Goal: Task Accomplishment & Management: Manage account settings

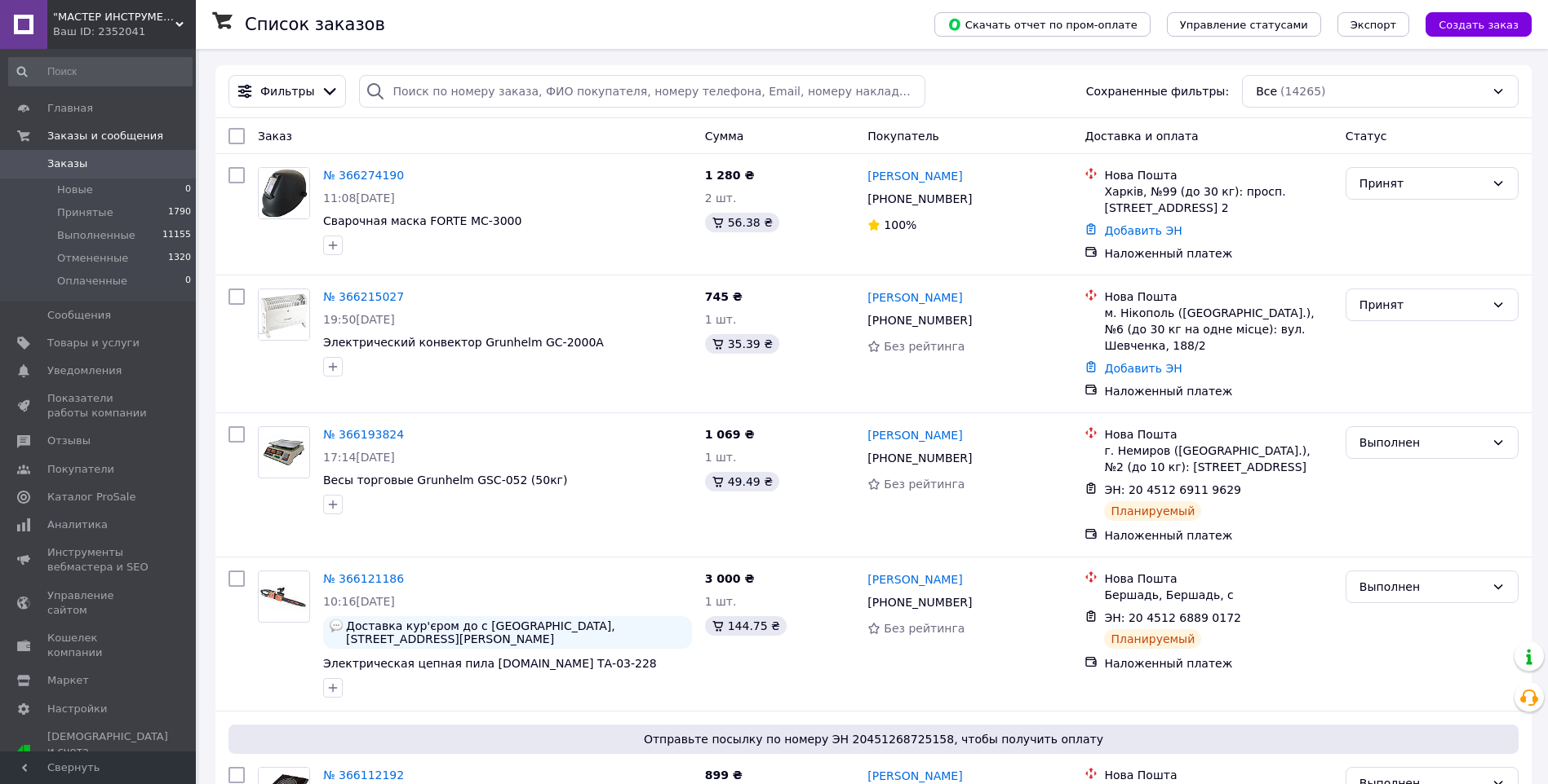
click at [83, 15] on span ""МАСТЕР ИНСТРУМЕНТ" - мастер в области инструмента" at bounding box center [114, 17] width 122 height 15
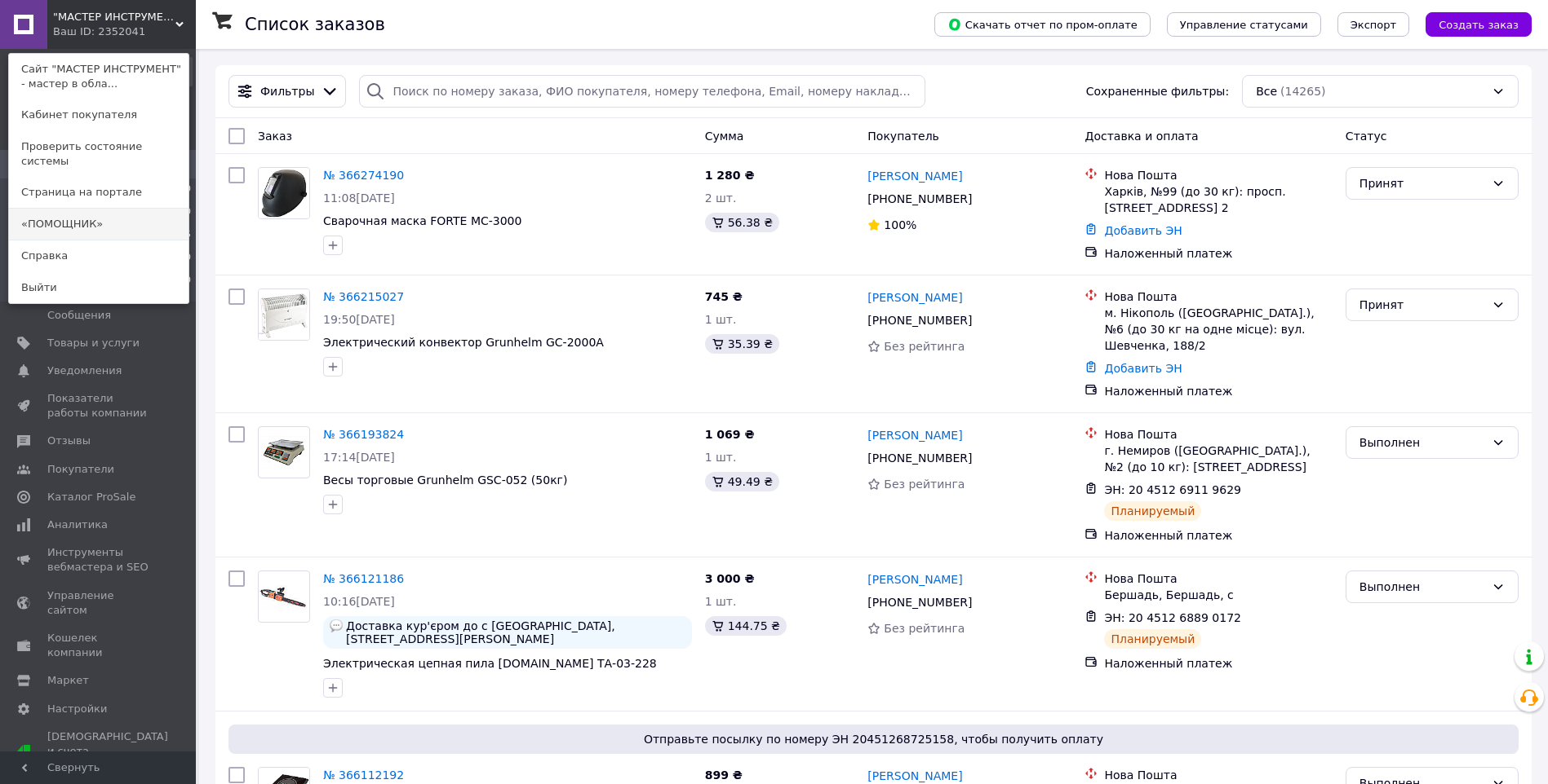
click at [83, 214] on link "«ПОМОЩНИК»" at bounding box center [99, 224] width 180 height 31
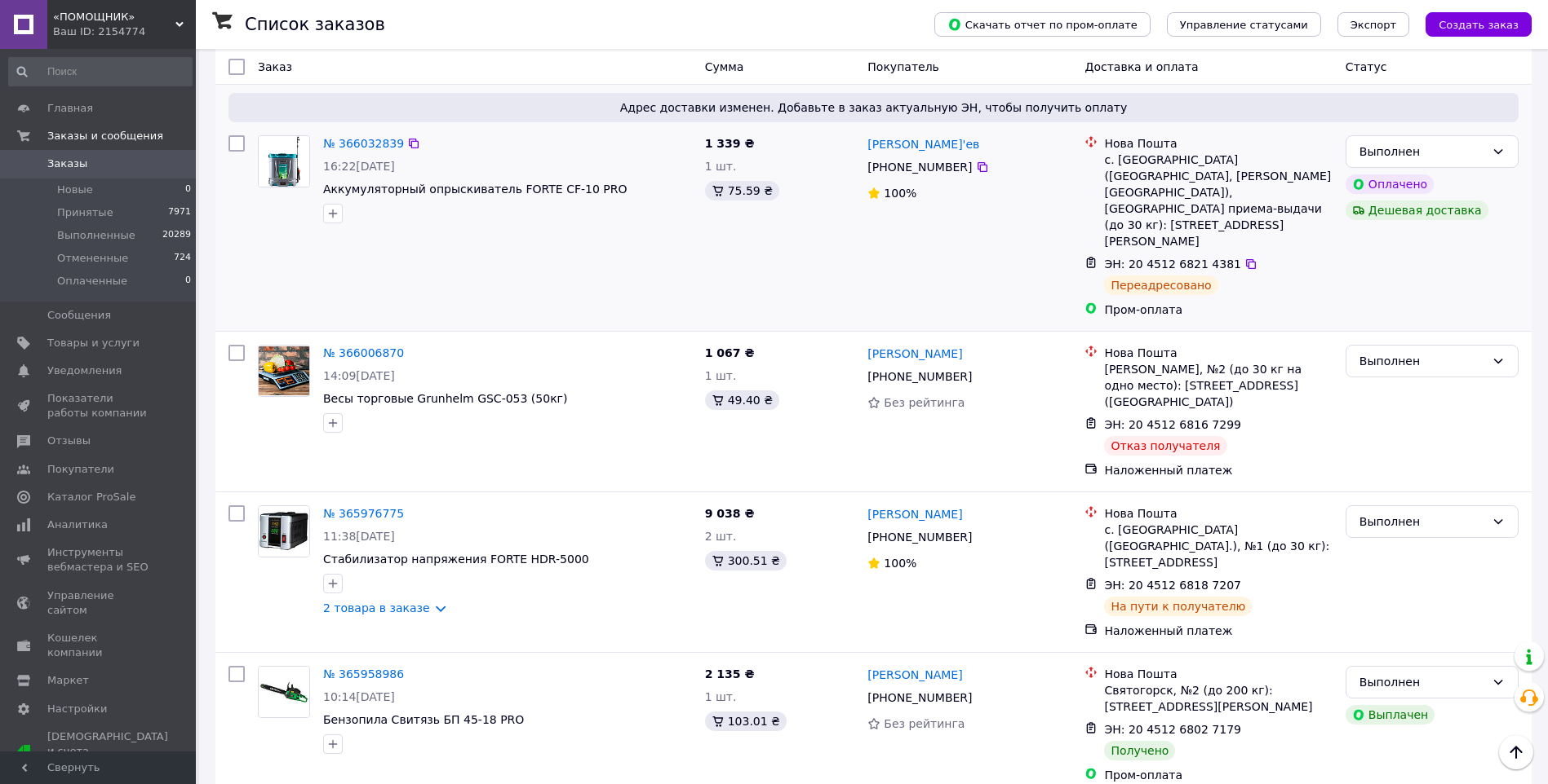
scroll to position [733, 0]
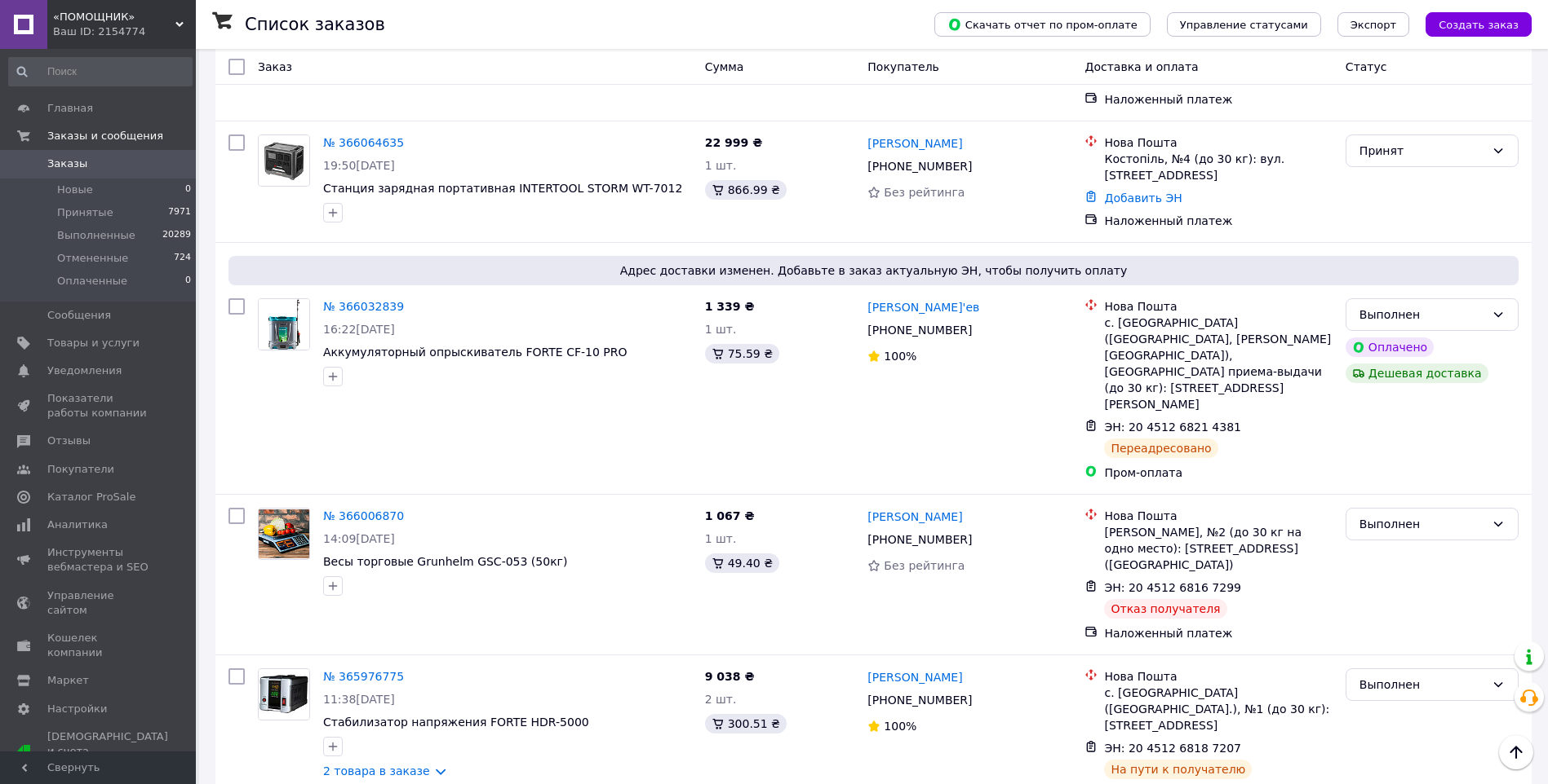
click at [121, 33] on div "Ваш ID: 2154774" at bounding box center [125, 31] width 143 height 15
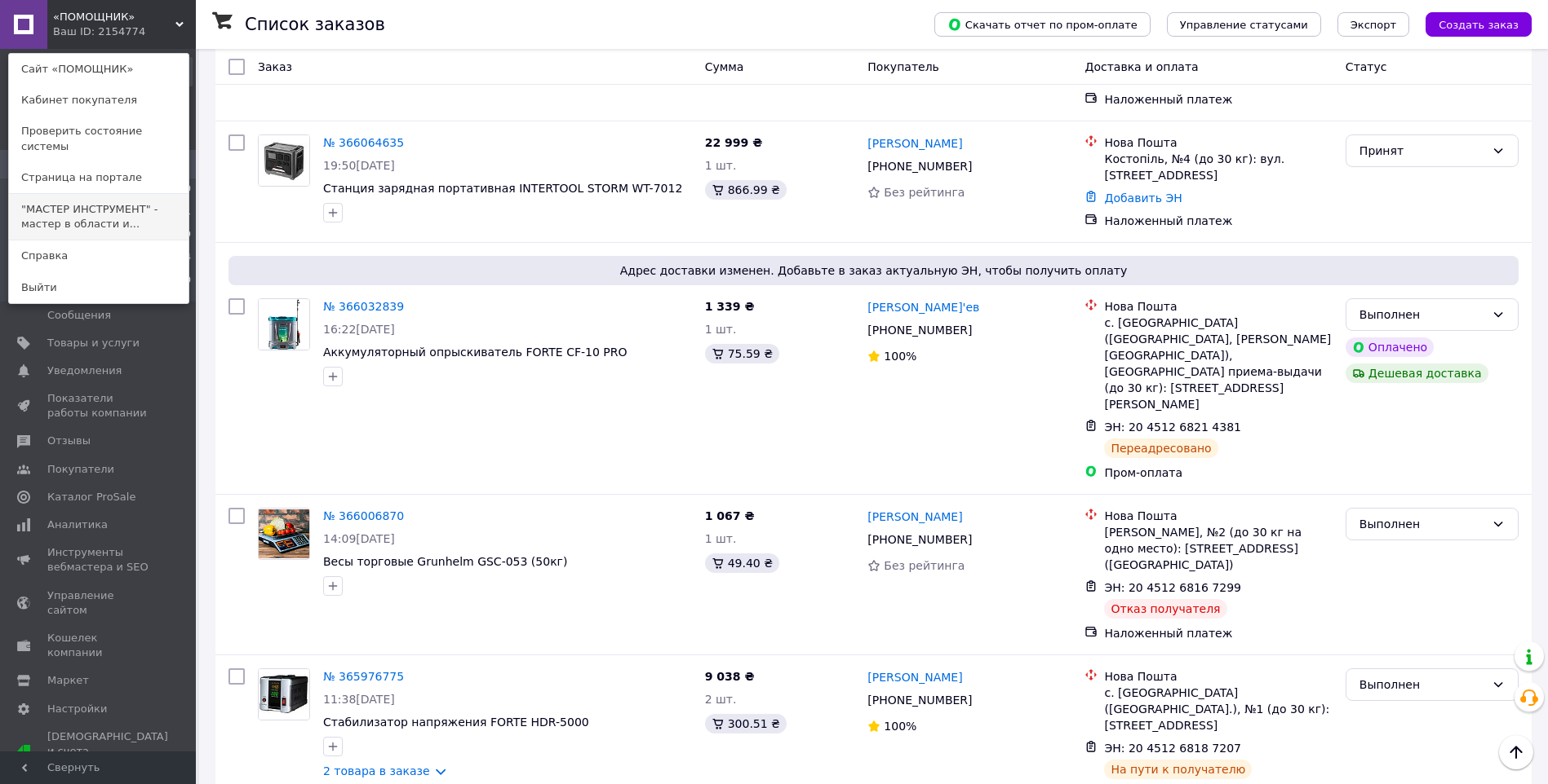
click at [118, 203] on link ""МАСТЕР ИНСТРУМЕНТ" - мастер в области и..." at bounding box center [99, 217] width 180 height 45
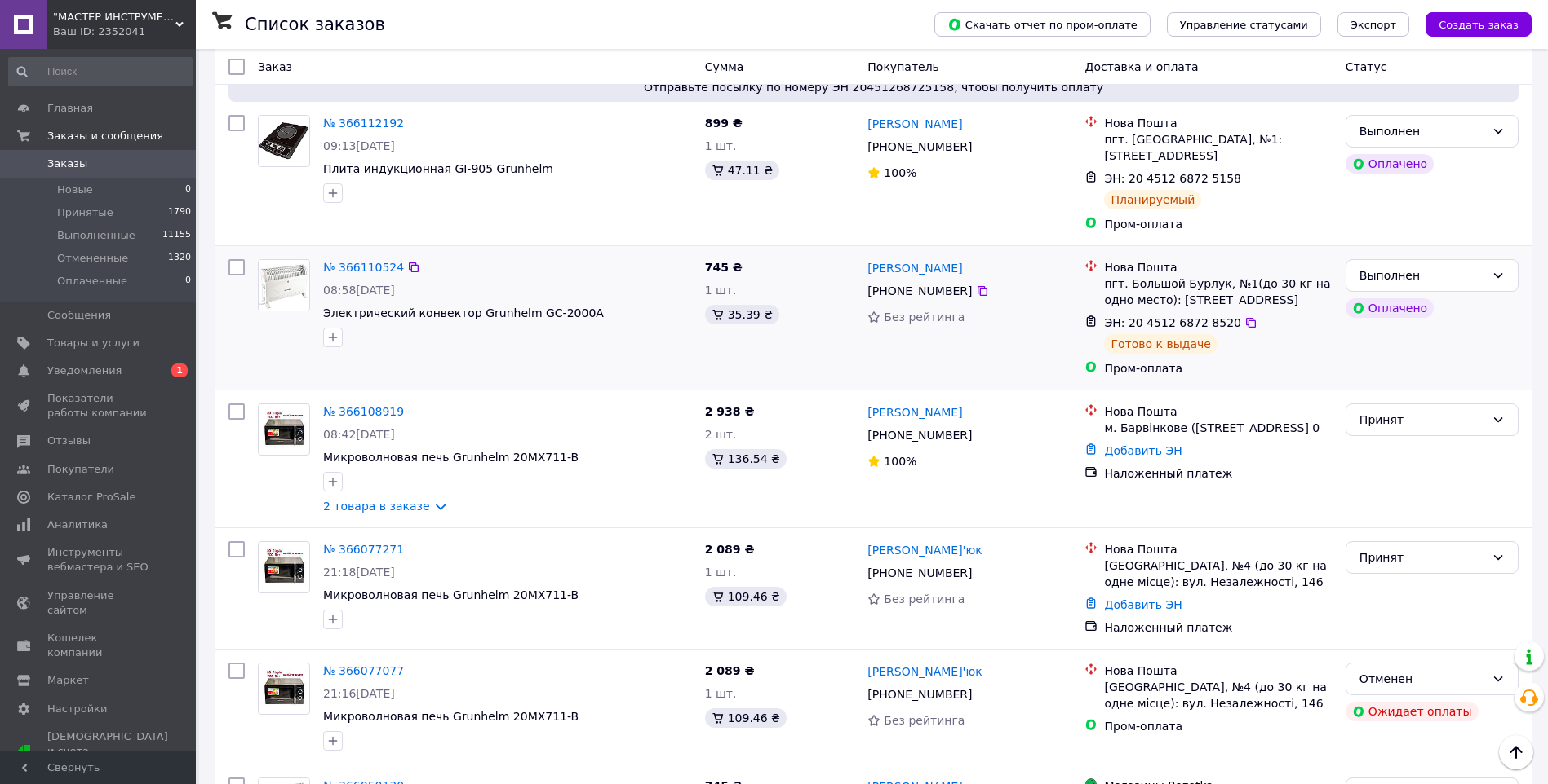
scroll to position [815, 0]
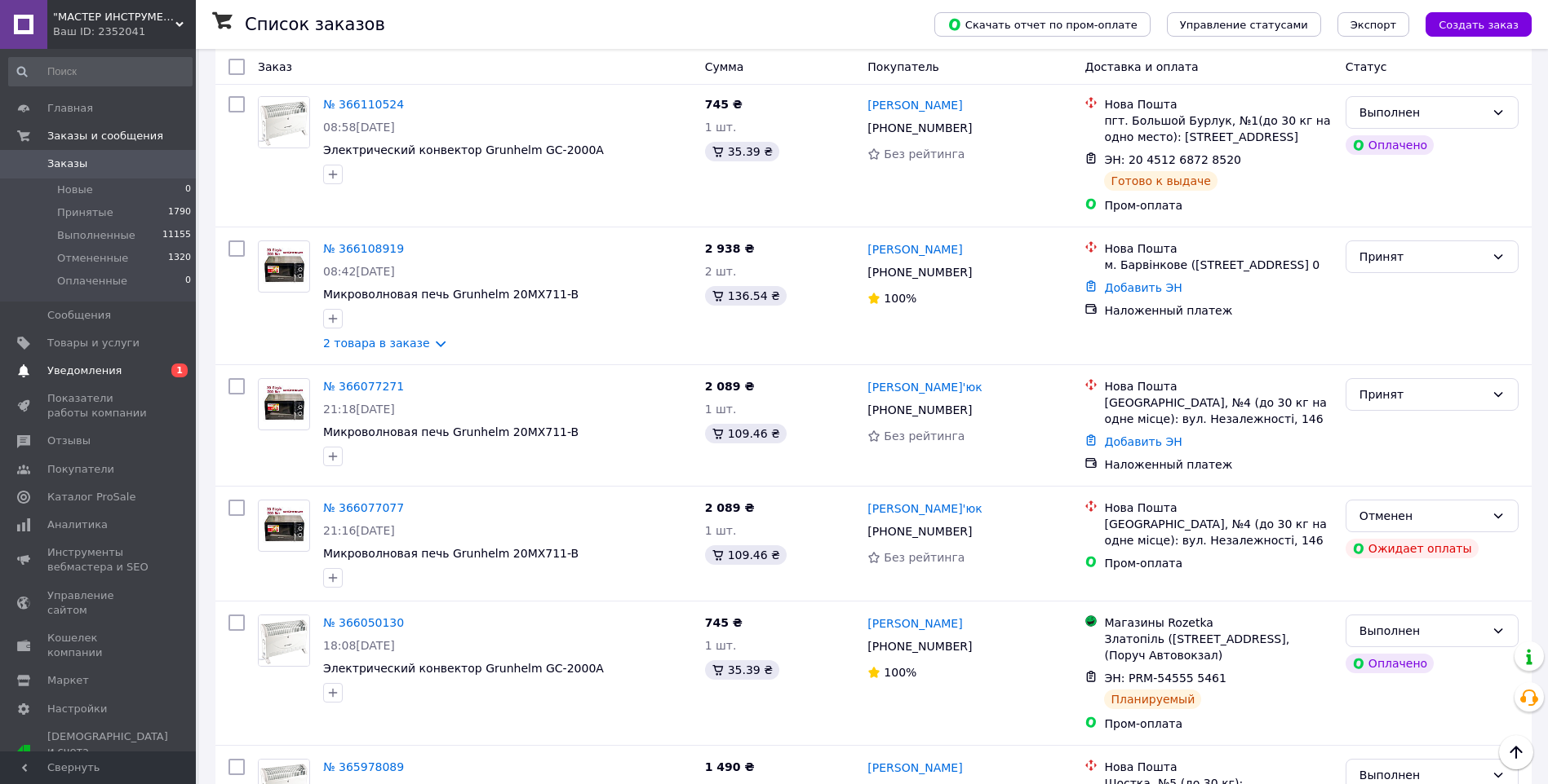
click at [133, 376] on span "Уведомления" at bounding box center [99, 371] width 104 height 15
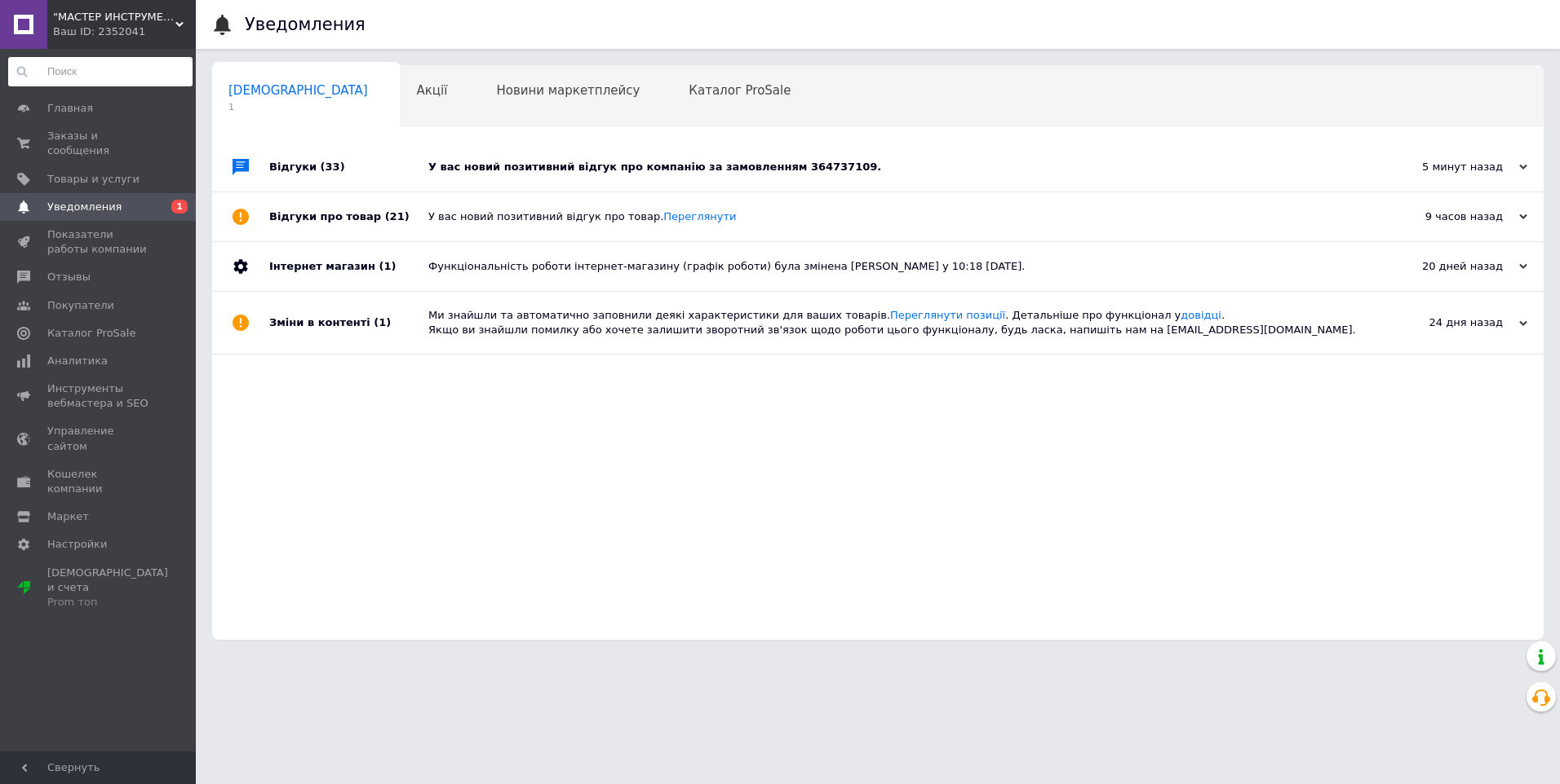
click at [113, 80] on input at bounding box center [99, 72] width 184 height 30
click at [86, 111] on span "Главная" at bounding box center [70, 108] width 45 height 15
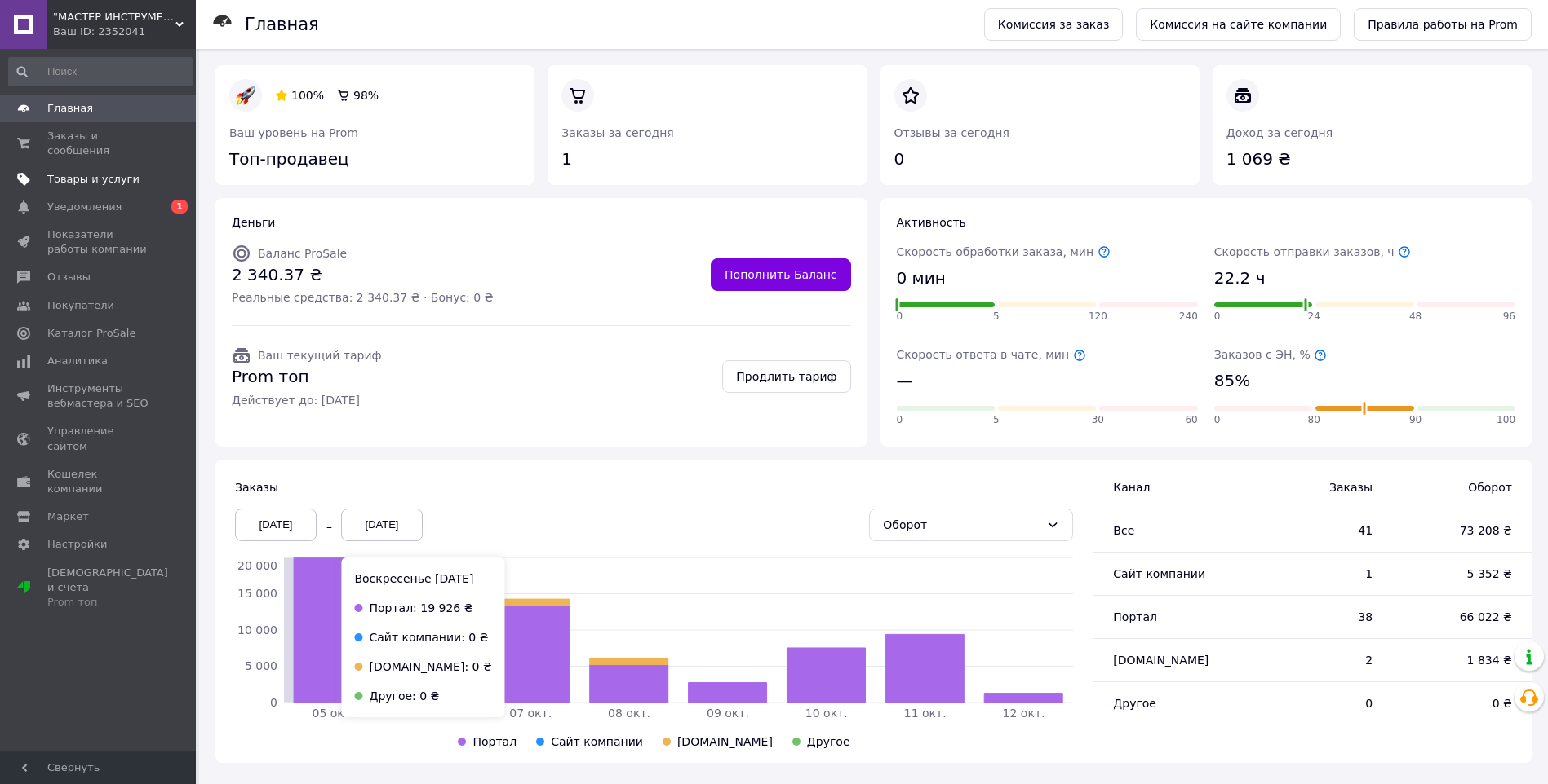
click at [129, 172] on span "Товары и услуги" at bounding box center [99, 179] width 104 height 15
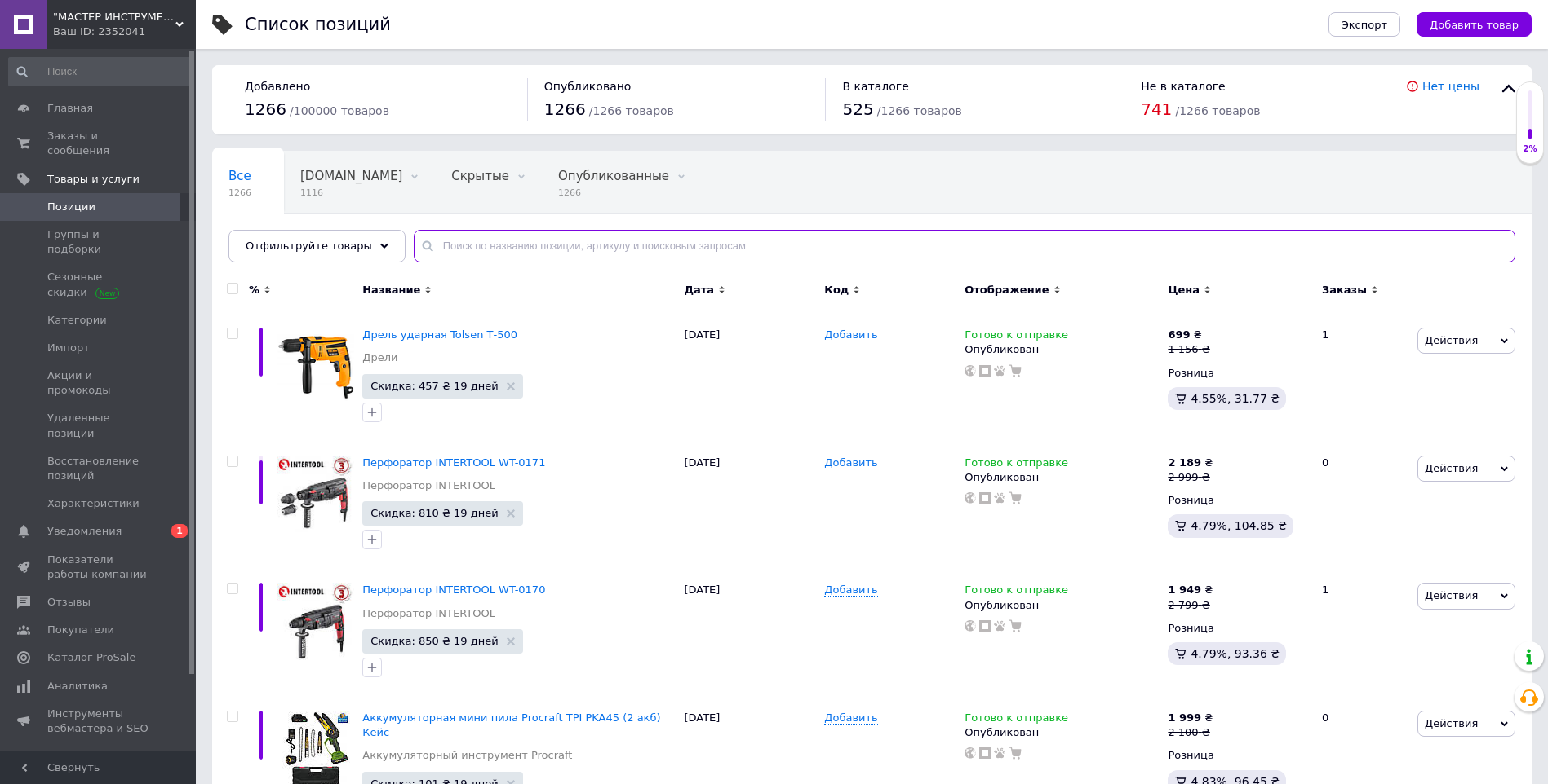
click at [573, 250] on input "text" at bounding box center [964, 246] width 1101 height 32
paste input "GSC-053"
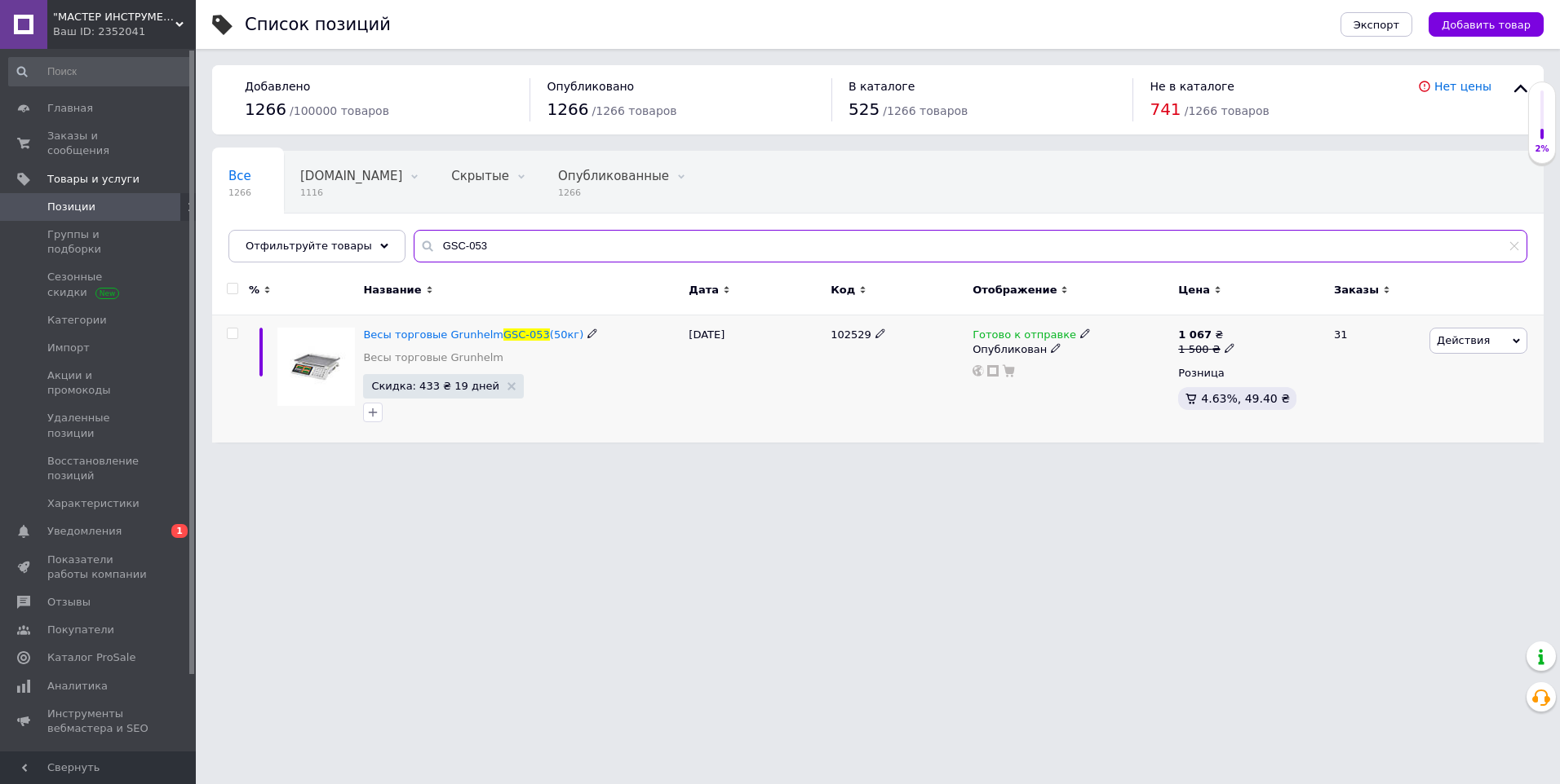
type input "GSC-053"
click at [1080, 336] on icon at bounding box center [1084, 333] width 10 height 10
drag, startPoint x: 1132, startPoint y: 367, endPoint x: 1113, endPoint y: 372, distance: 19.6
click at [1132, 367] on li "Нет в наличии" at bounding box center [1170, 370] width 155 height 23
drag, startPoint x: 845, startPoint y: 426, endPoint x: 834, endPoint y: 429, distance: 11.4
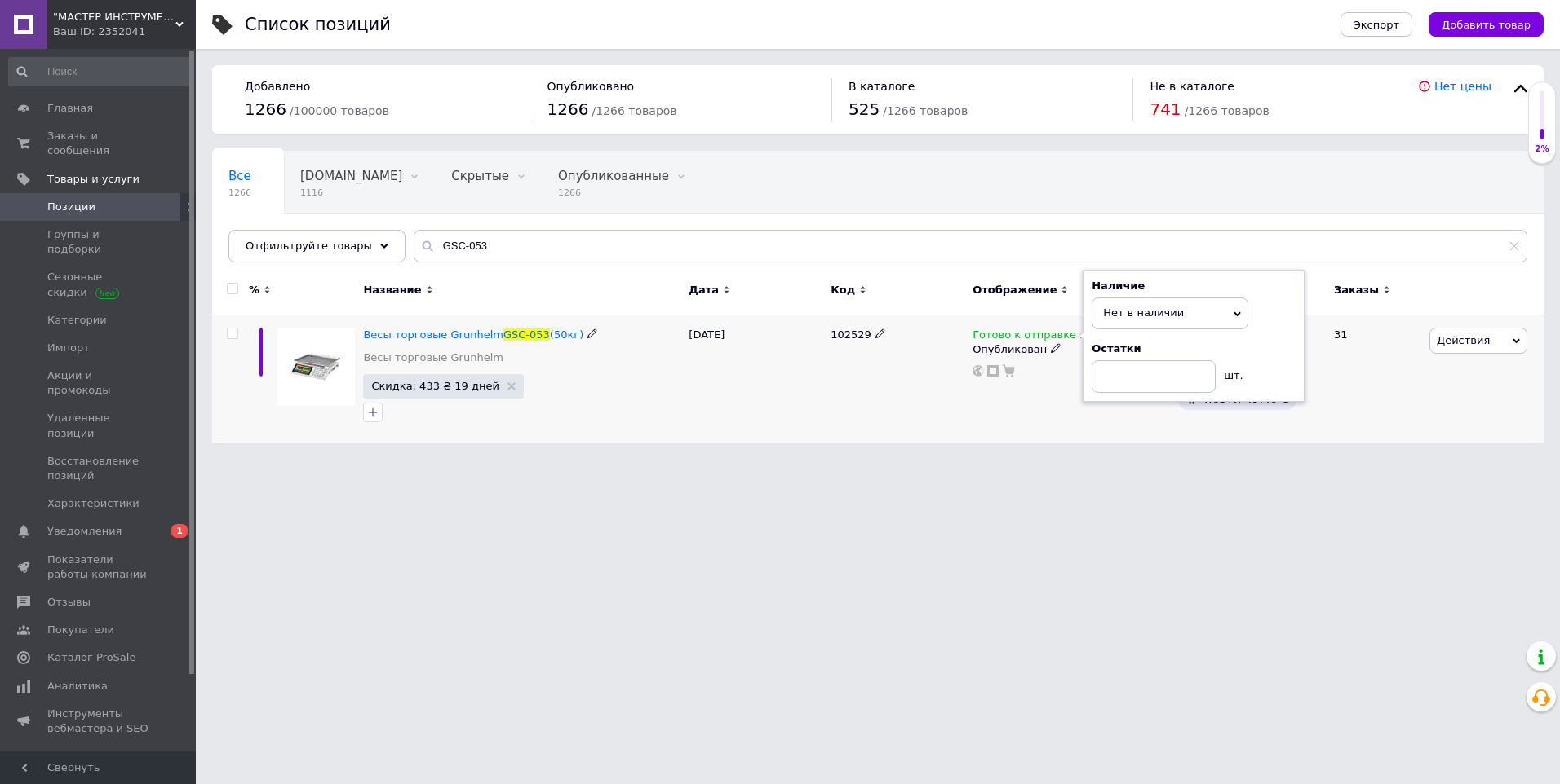
click at [845, 426] on div "102529" at bounding box center [897, 379] width 142 height 127
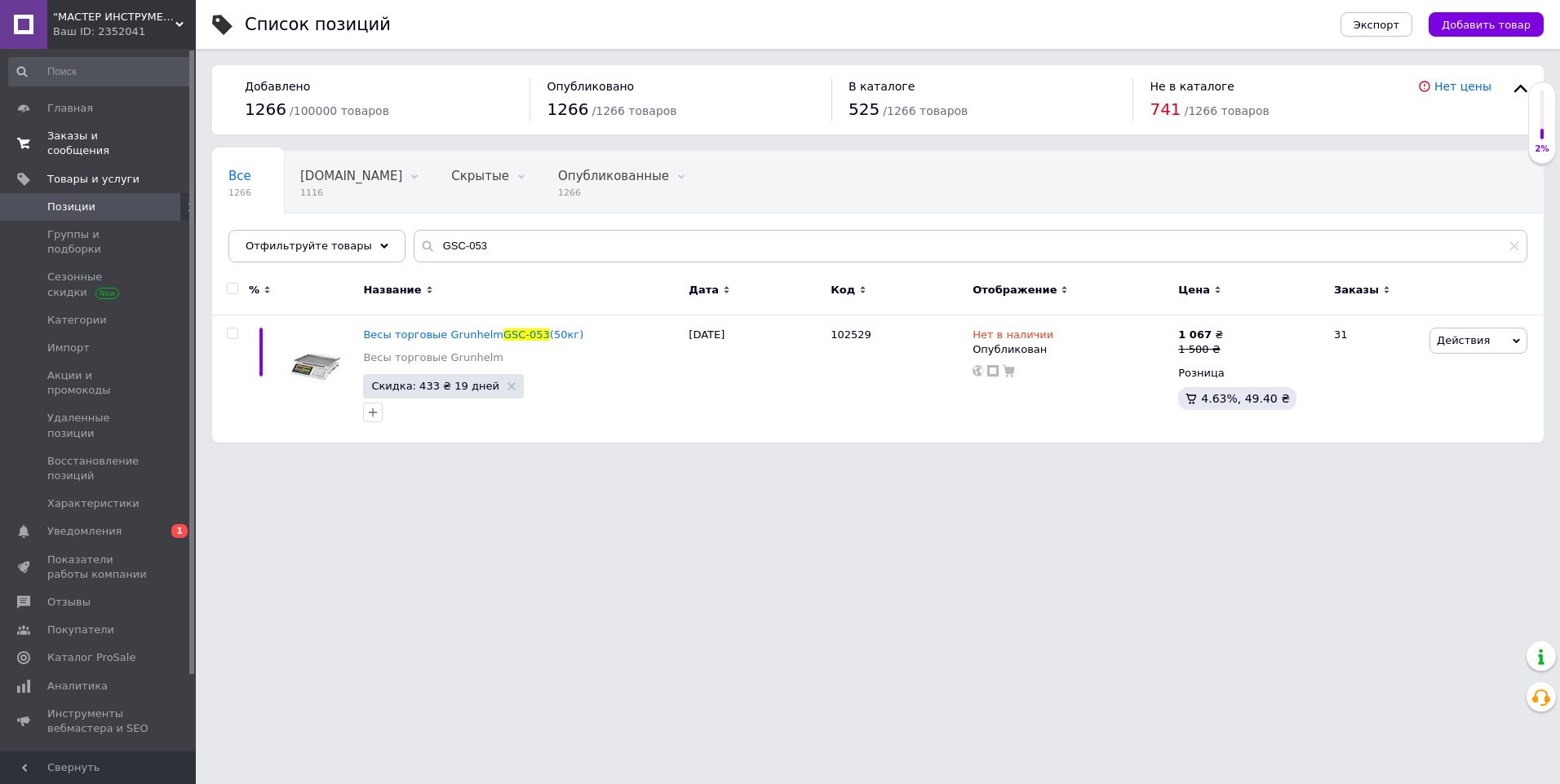
click at [109, 136] on span "Заказы и сообщения" at bounding box center [99, 144] width 104 height 30
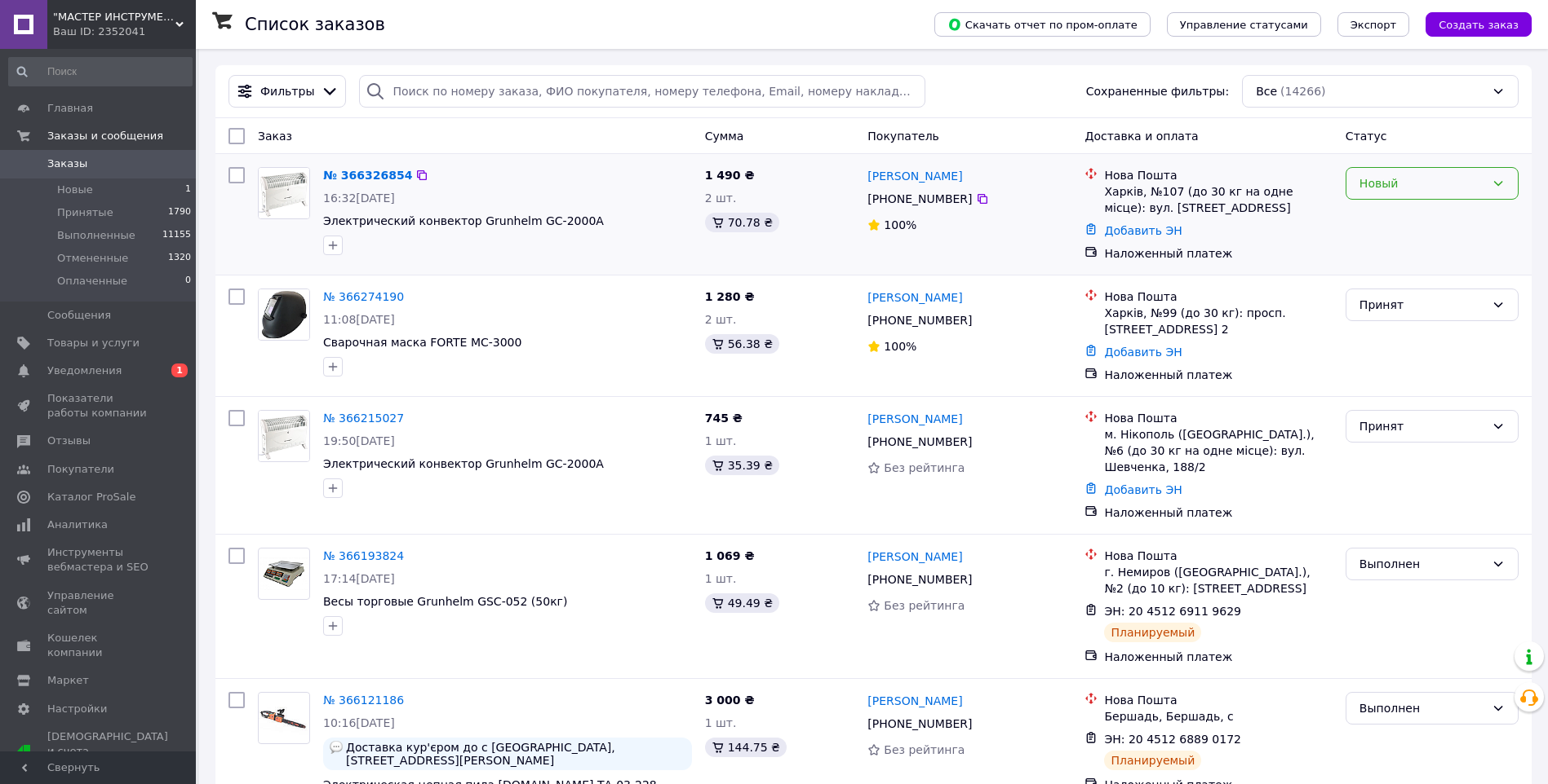
click at [1456, 179] on div "Новый" at bounding box center [1422, 183] width 126 height 18
click at [1418, 215] on li "Принят" at bounding box center [1432, 220] width 171 height 30
click at [110, 10] on span ""МАСТЕР ИНСТРУМЕНТ" - мастер в области инструмента" at bounding box center [114, 17] width 122 height 15
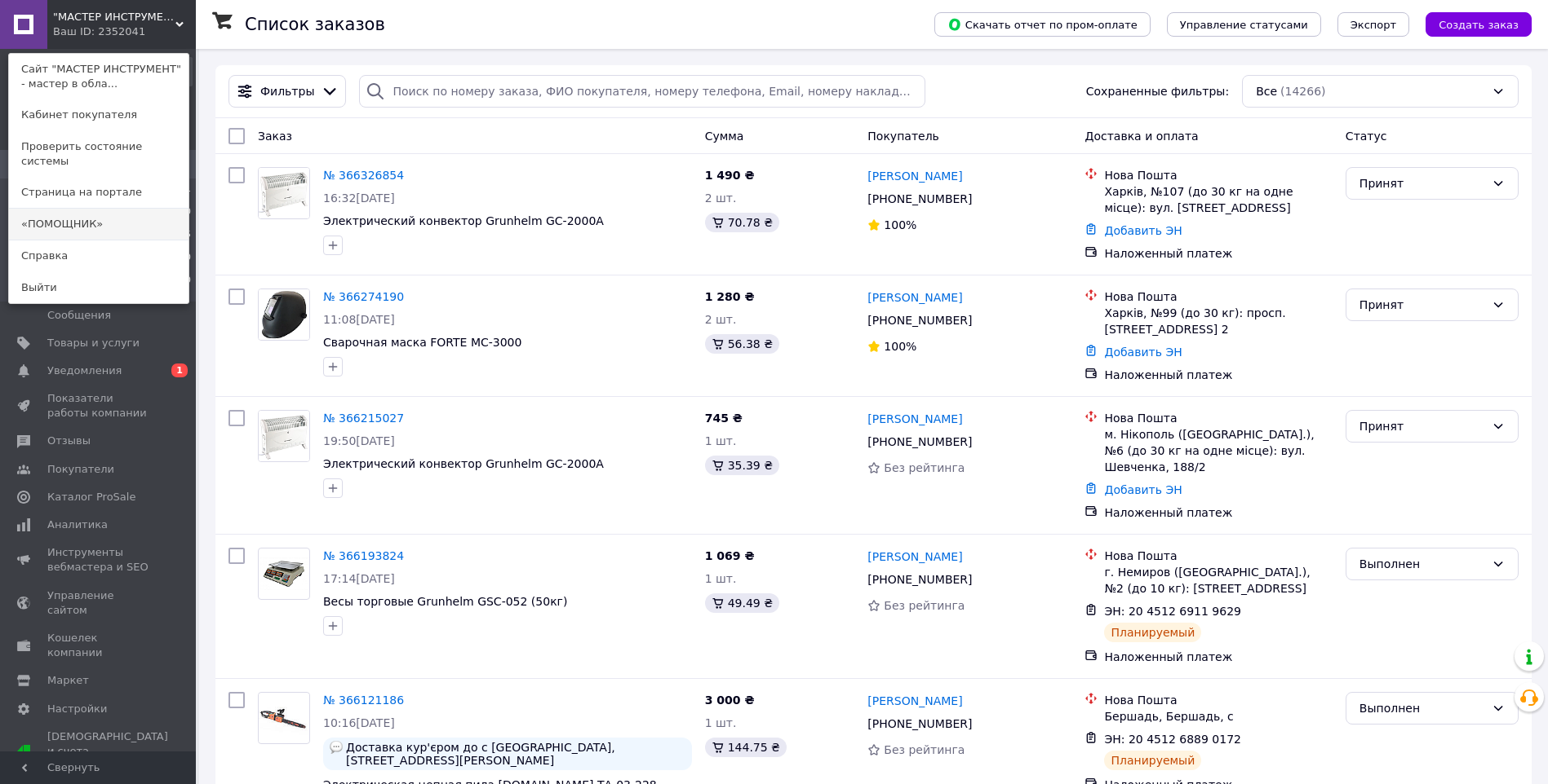
click at [95, 208] on link "«ПОМОЩНИК»" at bounding box center [99, 224] width 180 height 31
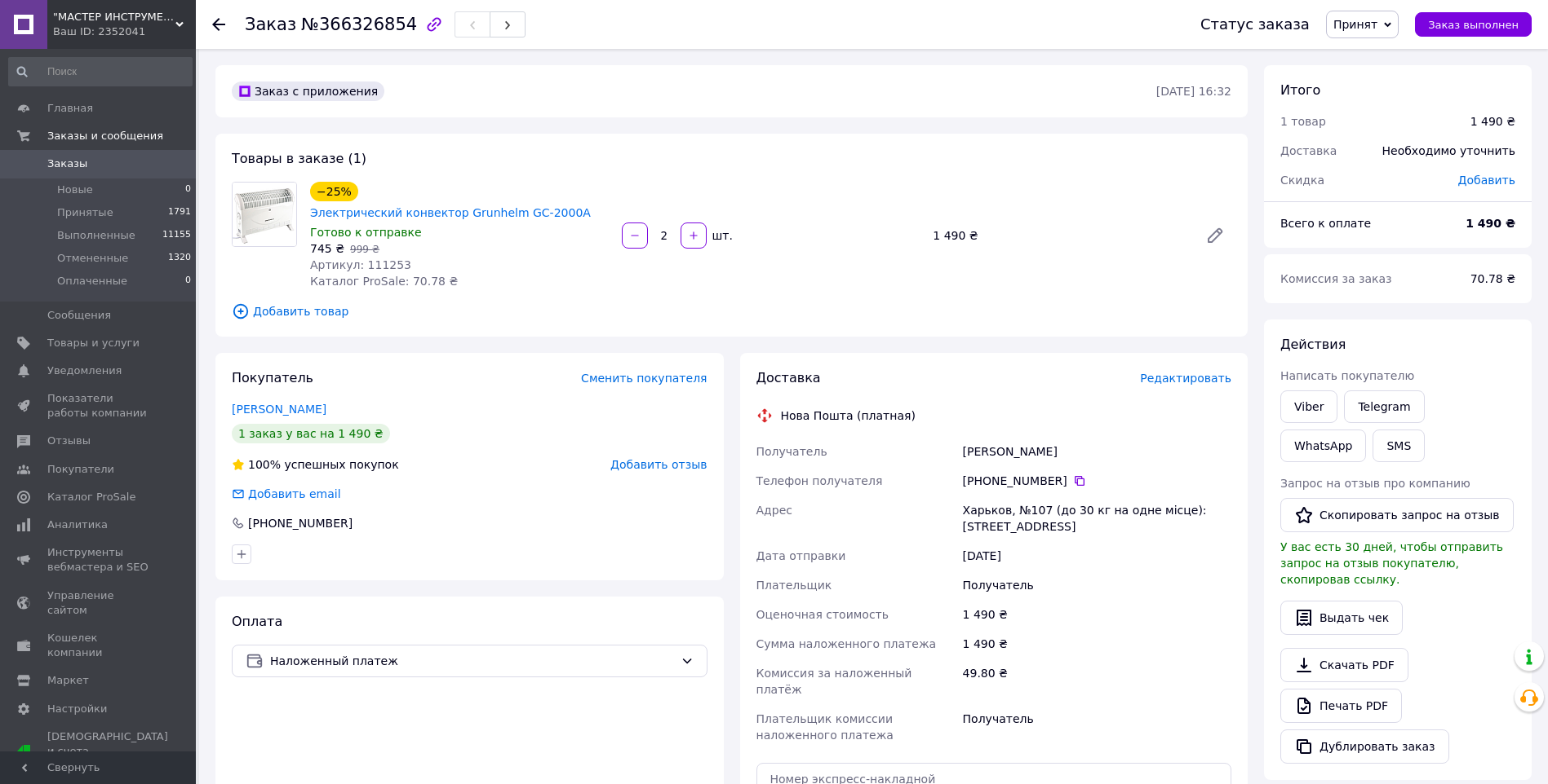
click at [223, 21] on icon at bounding box center [218, 24] width 13 height 13
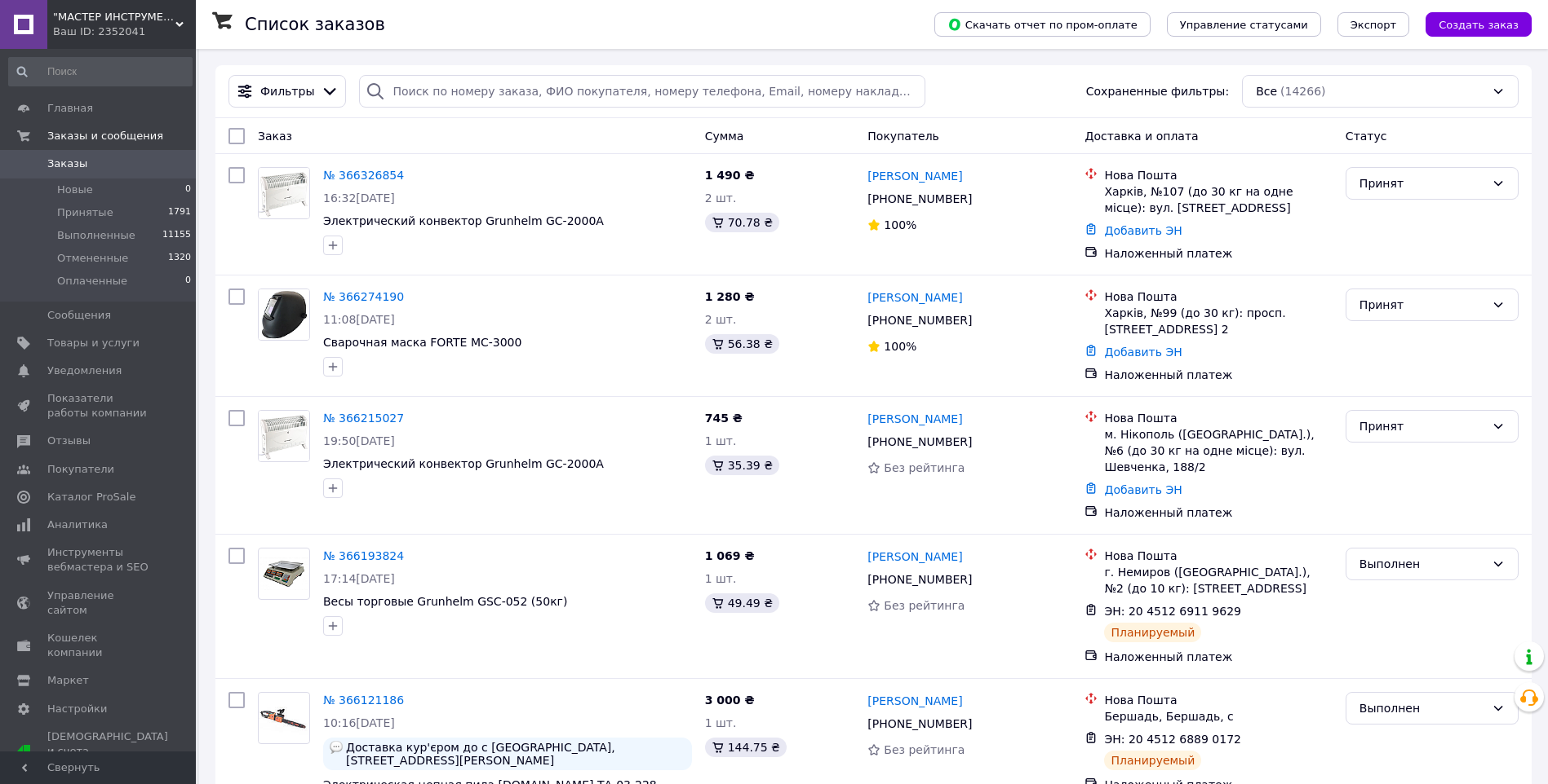
click at [121, 30] on div "Ваш ID: 2352041" at bounding box center [125, 31] width 143 height 15
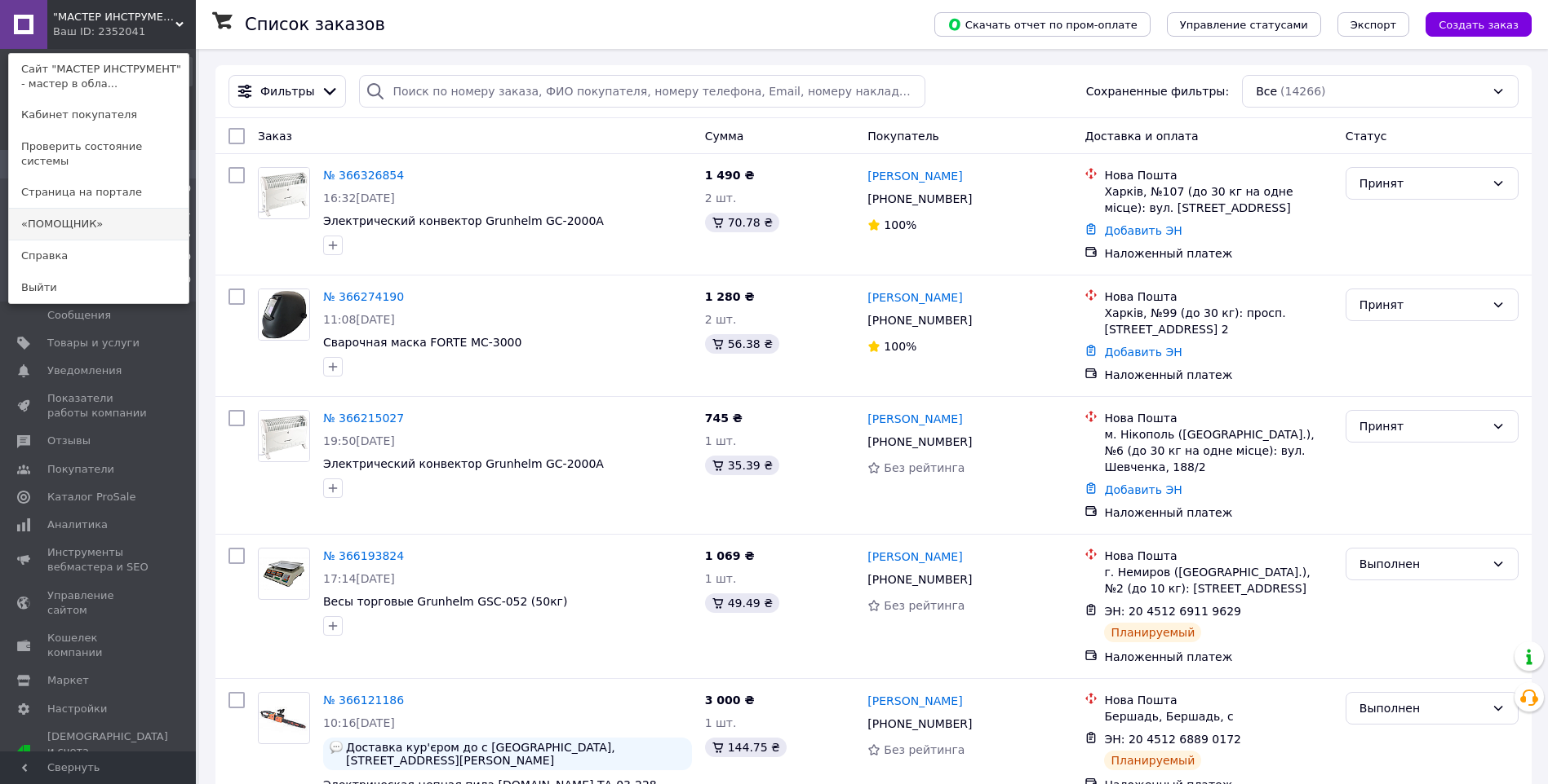
click at [107, 213] on link "«ПОМОЩНИК»" at bounding box center [99, 224] width 180 height 31
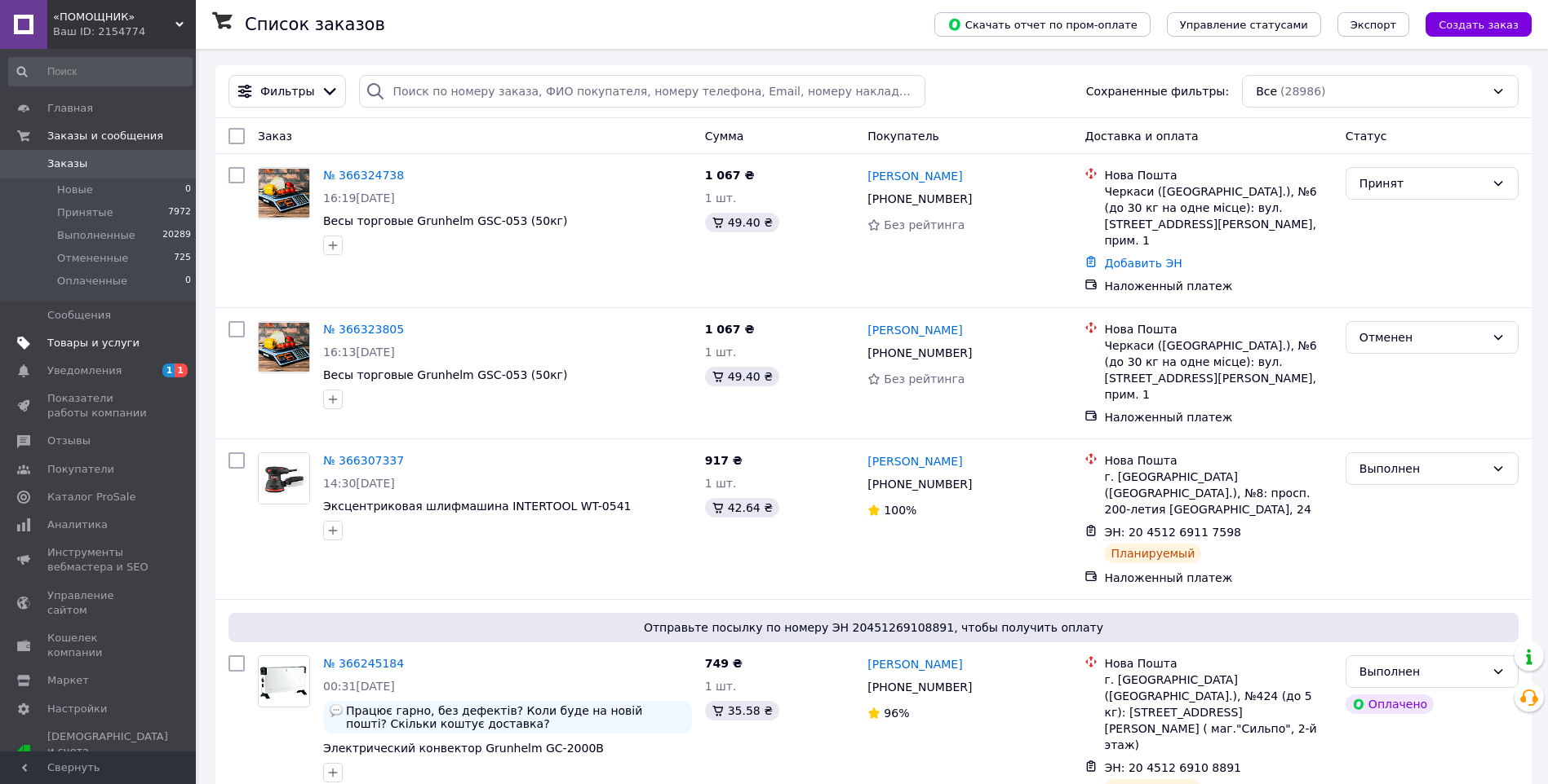
click at [107, 351] on link "Товары и услуги" at bounding box center [100, 344] width 201 height 28
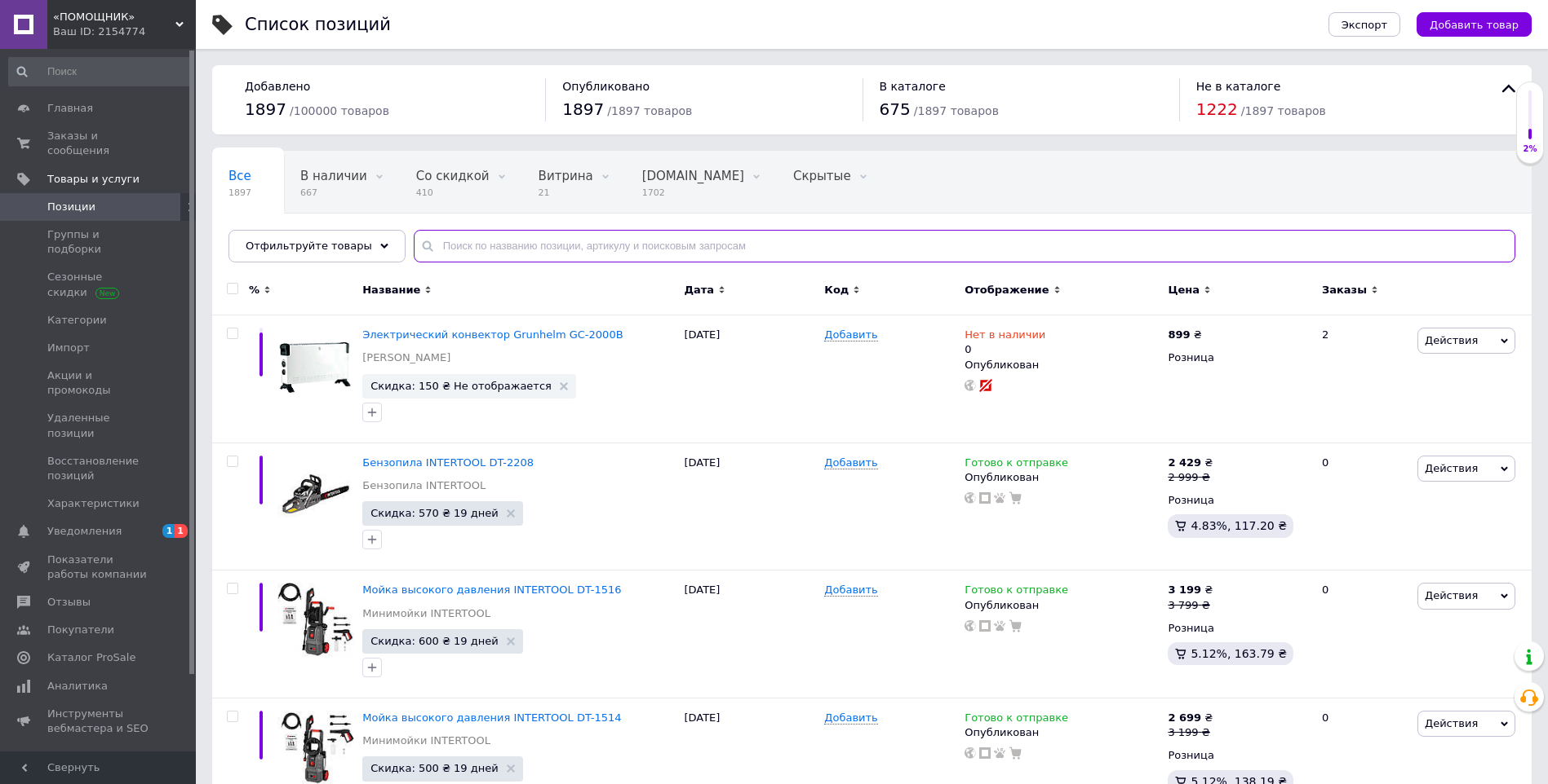
click at [609, 232] on input "text" at bounding box center [964, 246] width 1101 height 32
paste input "GSC-053"
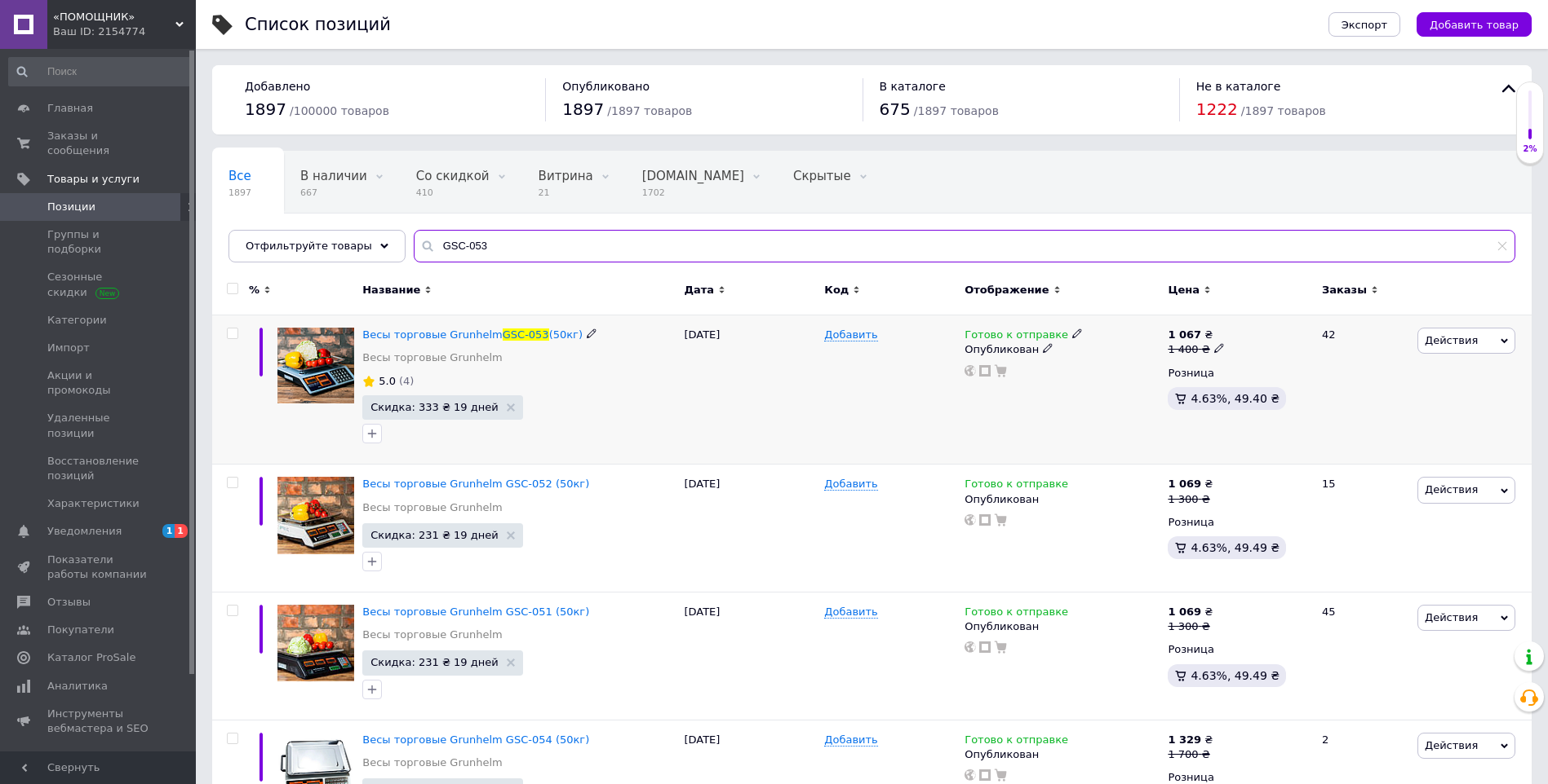
type input "GSC-053"
click at [1072, 334] on use at bounding box center [1076, 334] width 9 height 9
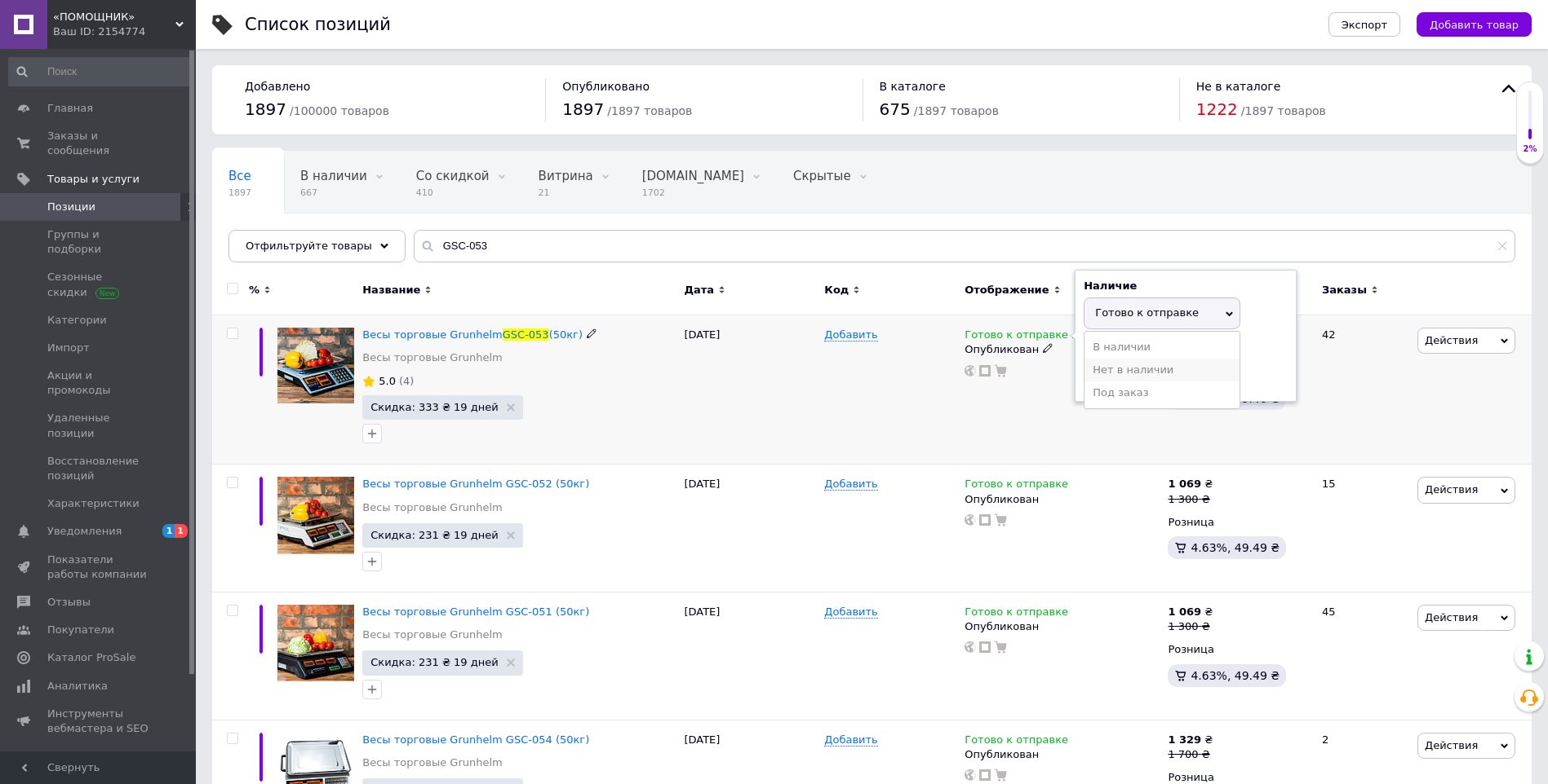
click at [1121, 365] on li "Нет в наличии" at bounding box center [1161, 370] width 155 height 23
click at [887, 406] on div "Добавить" at bounding box center [890, 390] width 140 height 149
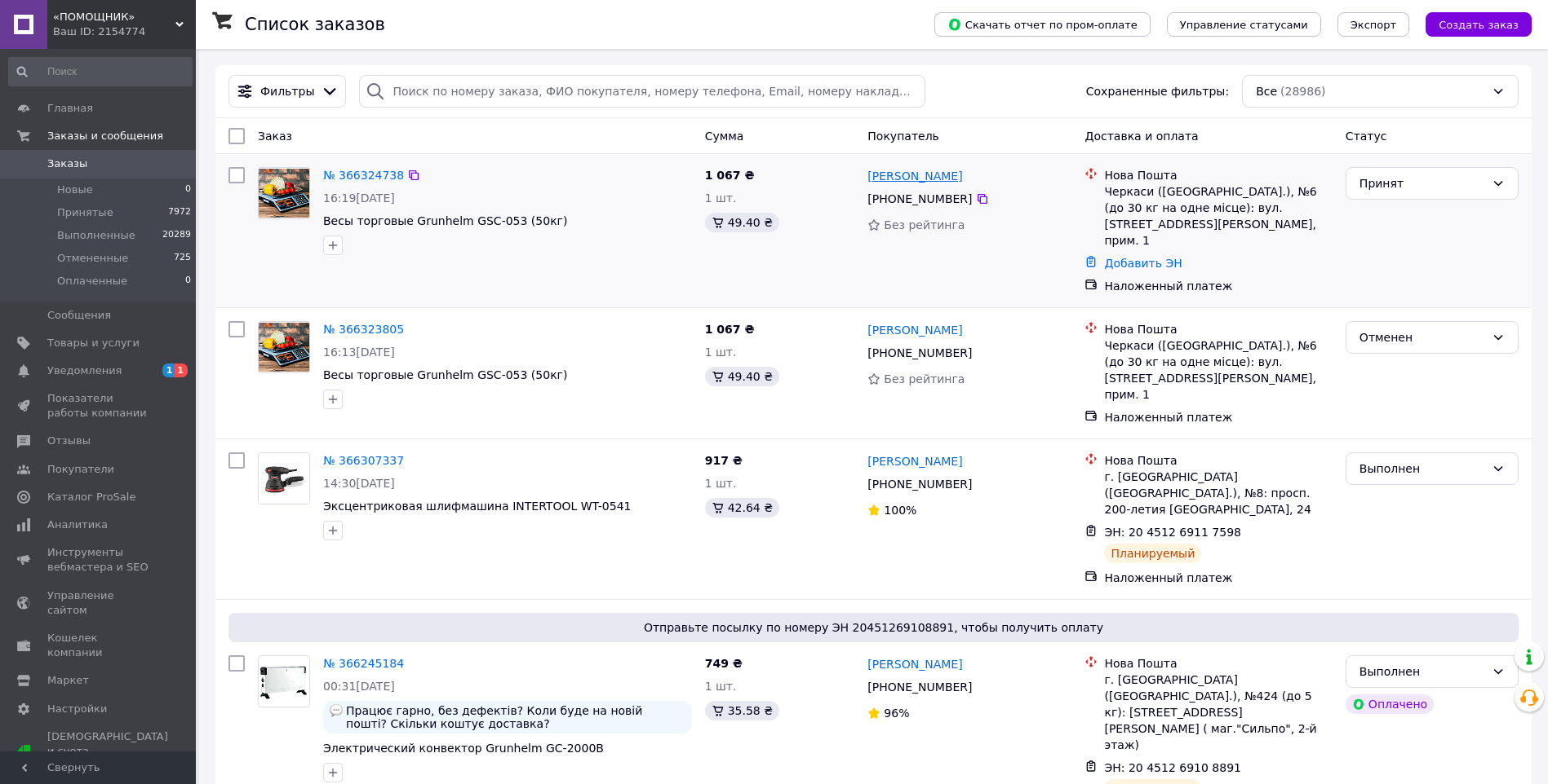
drag, startPoint x: 978, startPoint y: 174, endPoint x: 871, endPoint y: 171, distance: 107.0
click at [871, 171] on div "Микола Шуплєцов" at bounding box center [969, 175] width 207 height 20
copy link "Микола Шуплєцов"
drag, startPoint x: 962, startPoint y: 199, endPoint x: 888, endPoint y: 201, distance: 74.0
click at [888, 201] on div "+380 93 519 61 99" at bounding box center [919, 199] width 111 height 23
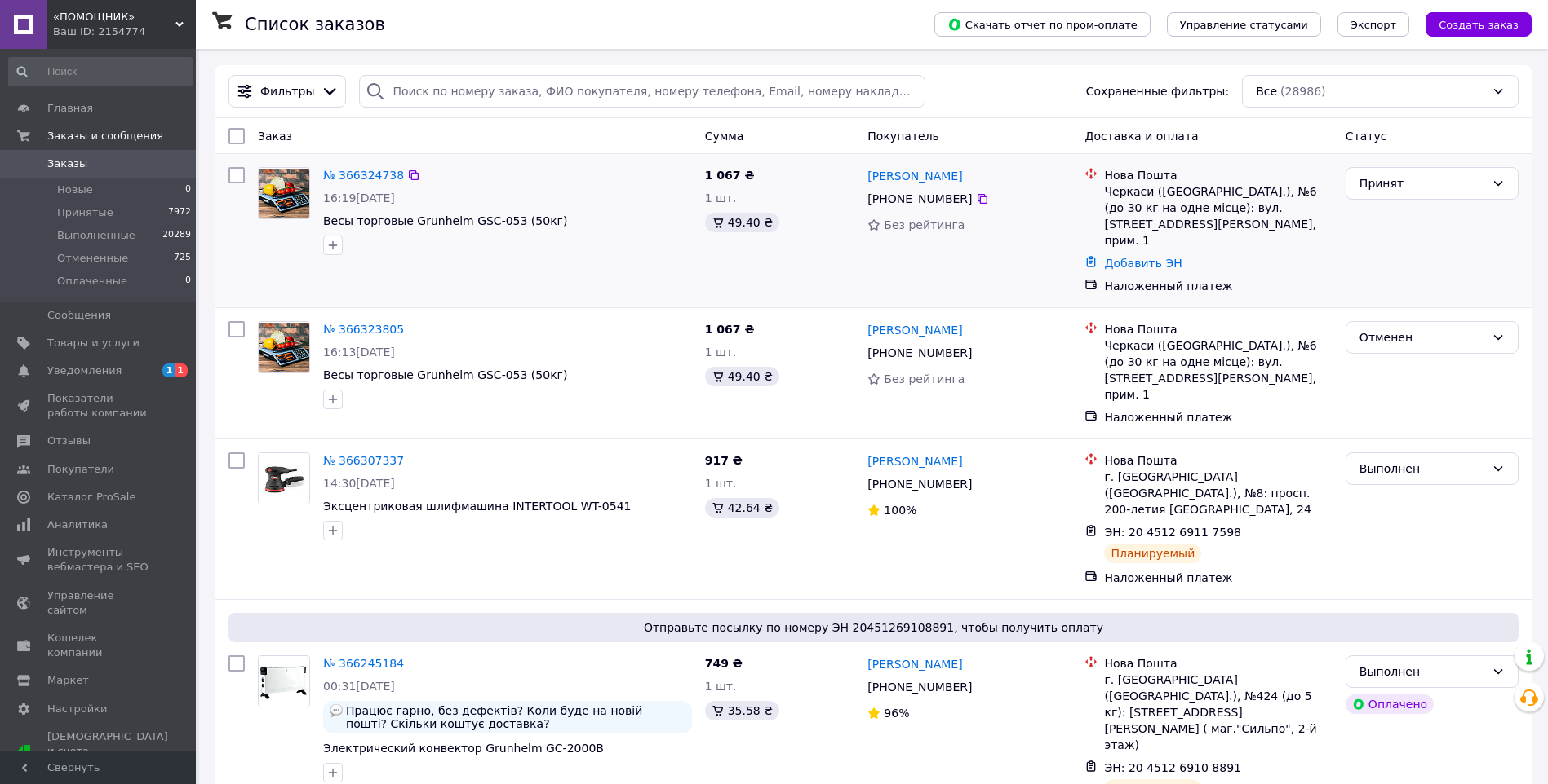
copy span "0 93 519 61 99"
drag, startPoint x: 1128, startPoint y: 227, endPoint x: 1106, endPoint y: 196, distance: 38.0
click at [1106, 196] on div "Черкаси (Черкаська обл.), №6 (до 30 кг на одне місце): вул. Нижня Горова, 44, п…" at bounding box center [1217, 215] width 228 height 65
copy div "Черкаси (Черкаська обл.), №6 (до 30 кг на одне місце): вул. Нижня Горова, 44, п…"
drag, startPoint x: 545, startPoint y: 222, endPoint x: 325, endPoint y: 226, distance: 220.0
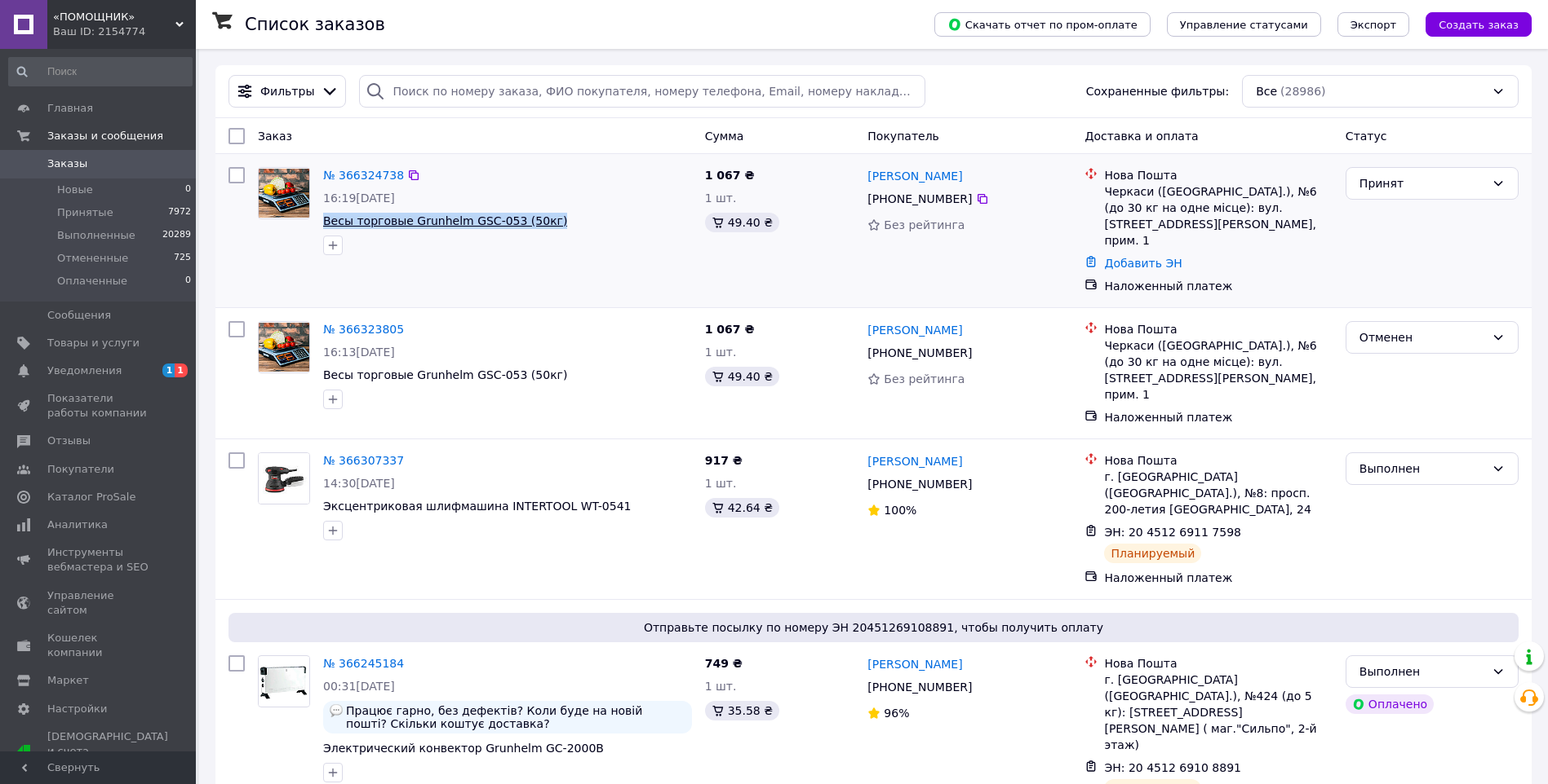
click at [325, 226] on span "Весы торговые Grunhelm GSC-053 (50кг)" at bounding box center [507, 221] width 369 height 17
copy span "Весы торговые Grunhelm GSC-053 (50кг)"
click at [140, 10] on span "«ПОМОЩНИК»" at bounding box center [114, 17] width 122 height 15
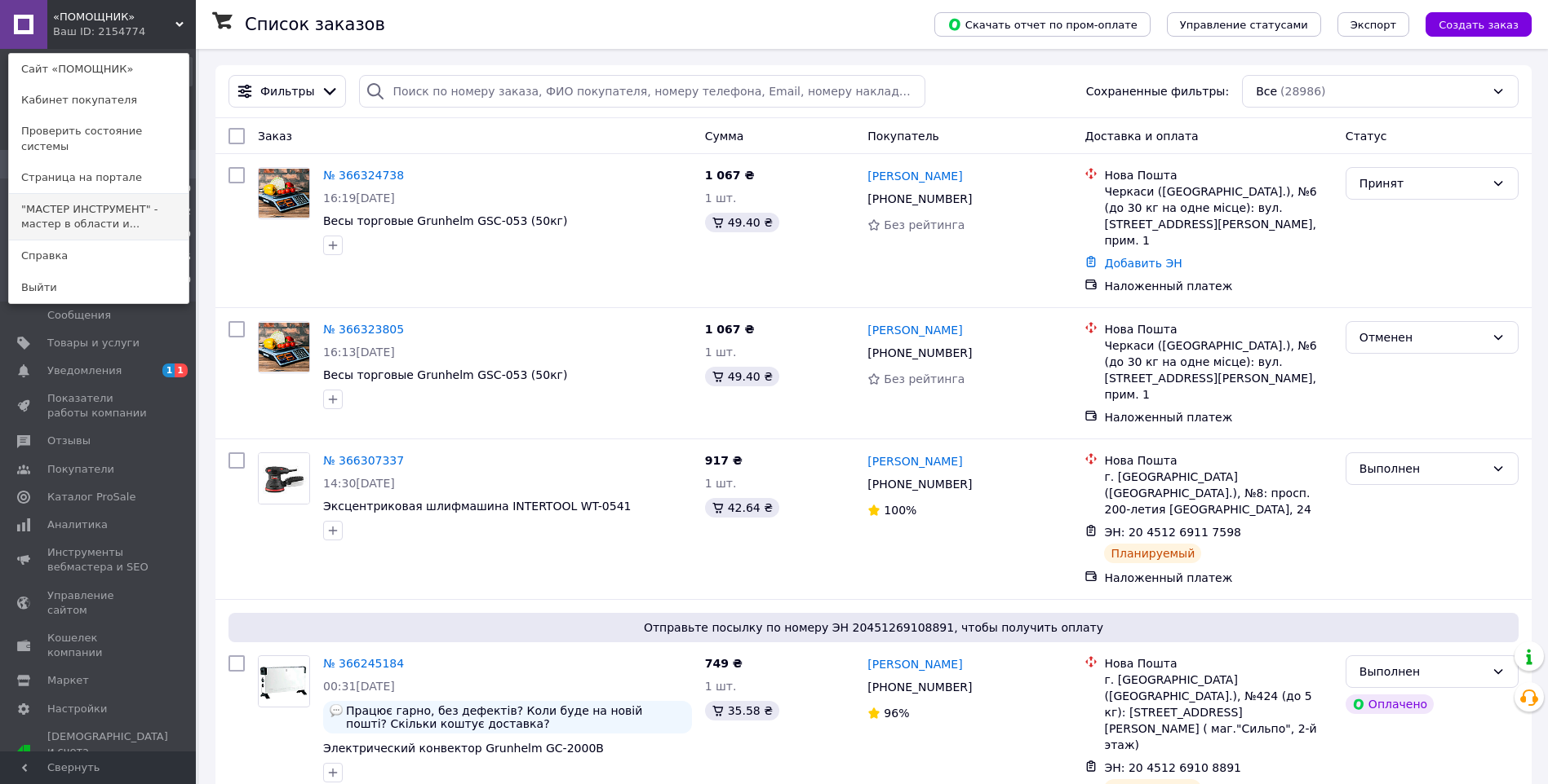
click at [108, 194] on link ""МАСТЕР ИНСТРУМЕНТ" - мастер в области и..." at bounding box center [99, 217] width 180 height 45
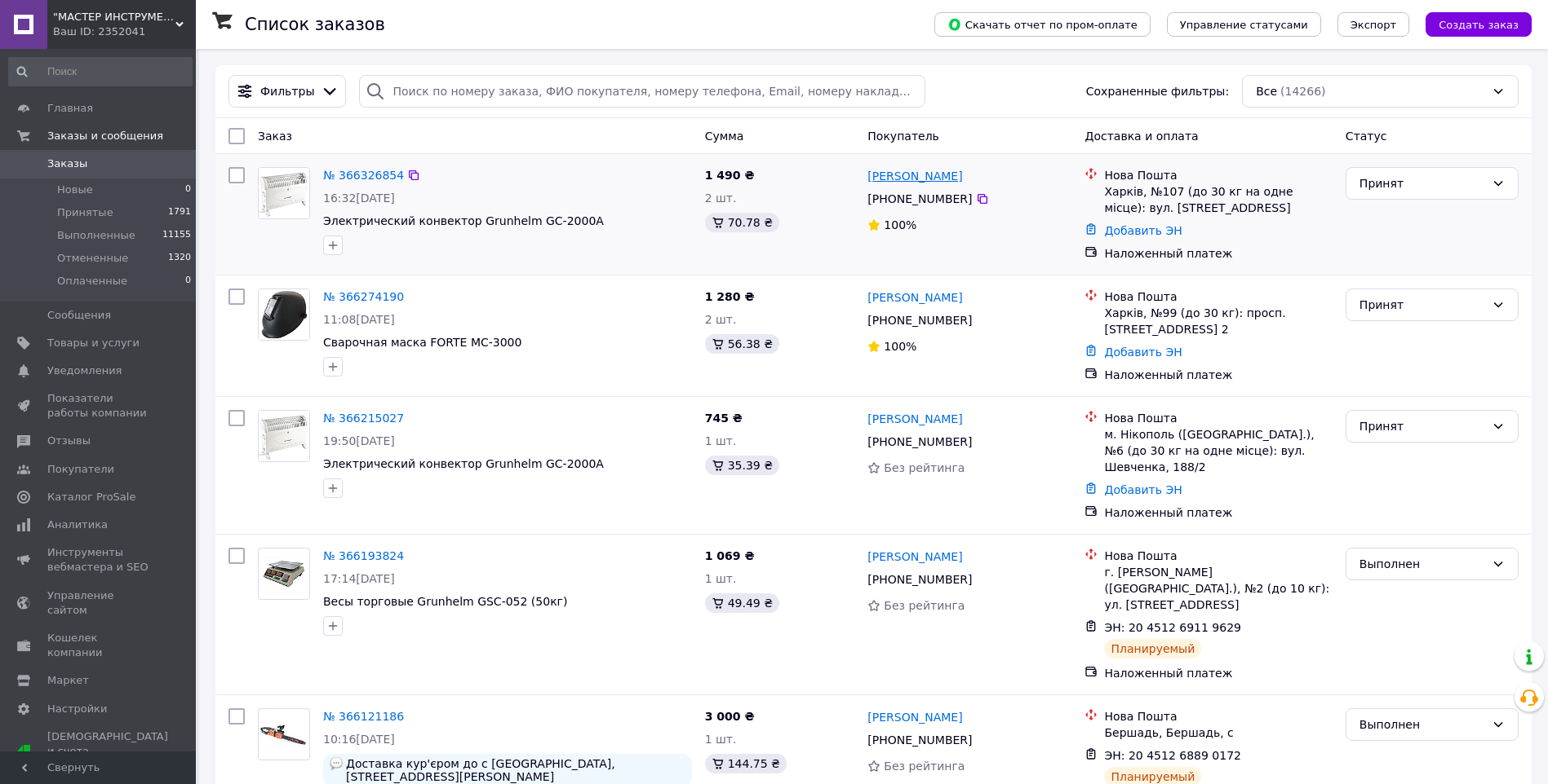
drag, startPoint x: 990, startPoint y: 178, endPoint x: 871, endPoint y: 176, distance: 119.0
click at [871, 176] on div "[PERSON_NAME]" at bounding box center [969, 175] width 207 height 20
copy link "[PERSON_NAME]"
drag, startPoint x: 962, startPoint y: 199, endPoint x: 887, endPoint y: 204, distance: 75.2
click at [887, 204] on div "[PHONE_NUMBER]" at bounding box center [919, 199] width 111 height 23
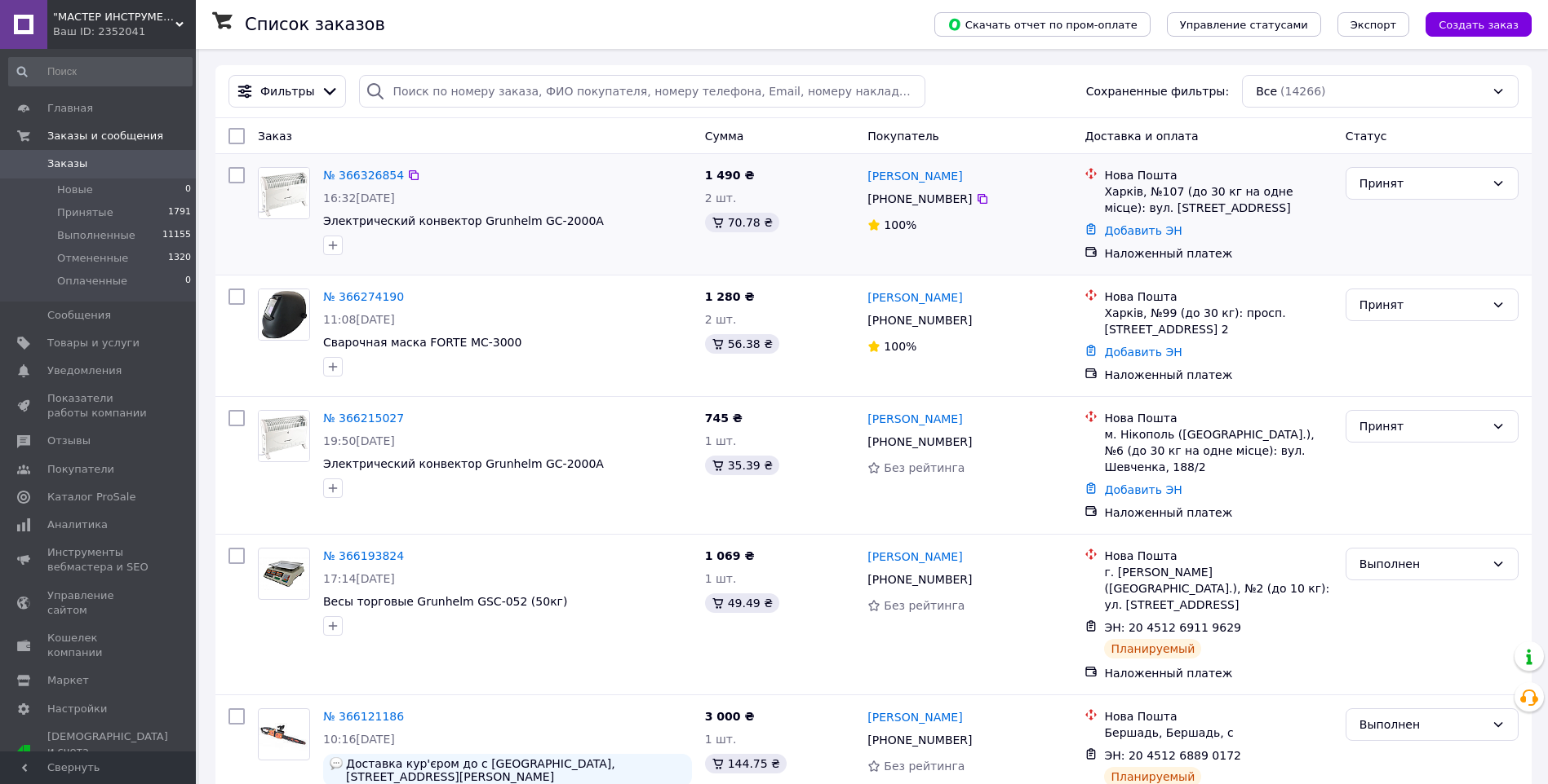
copy span "0 50 011 89 18"
drag, startPoint x: 1234, startPoint y: 203, endPoint x: 1106, endPoint y: 194, distance: 128.3
click at [1106, 194] on div "Харків, №107 (до 30 кг на одне місце): вул. [STREET_ADDRESS]" at bounding box center [1217, 199] width 228 height 32
copy div "Харків, №107 (до 30 кг на одне місце): вул. [STREET_ADDRESS]"
drag, startPoint x: 582, startPoint y: 219, endPoint x: 323, endPoint y: 229, distance: 259.2
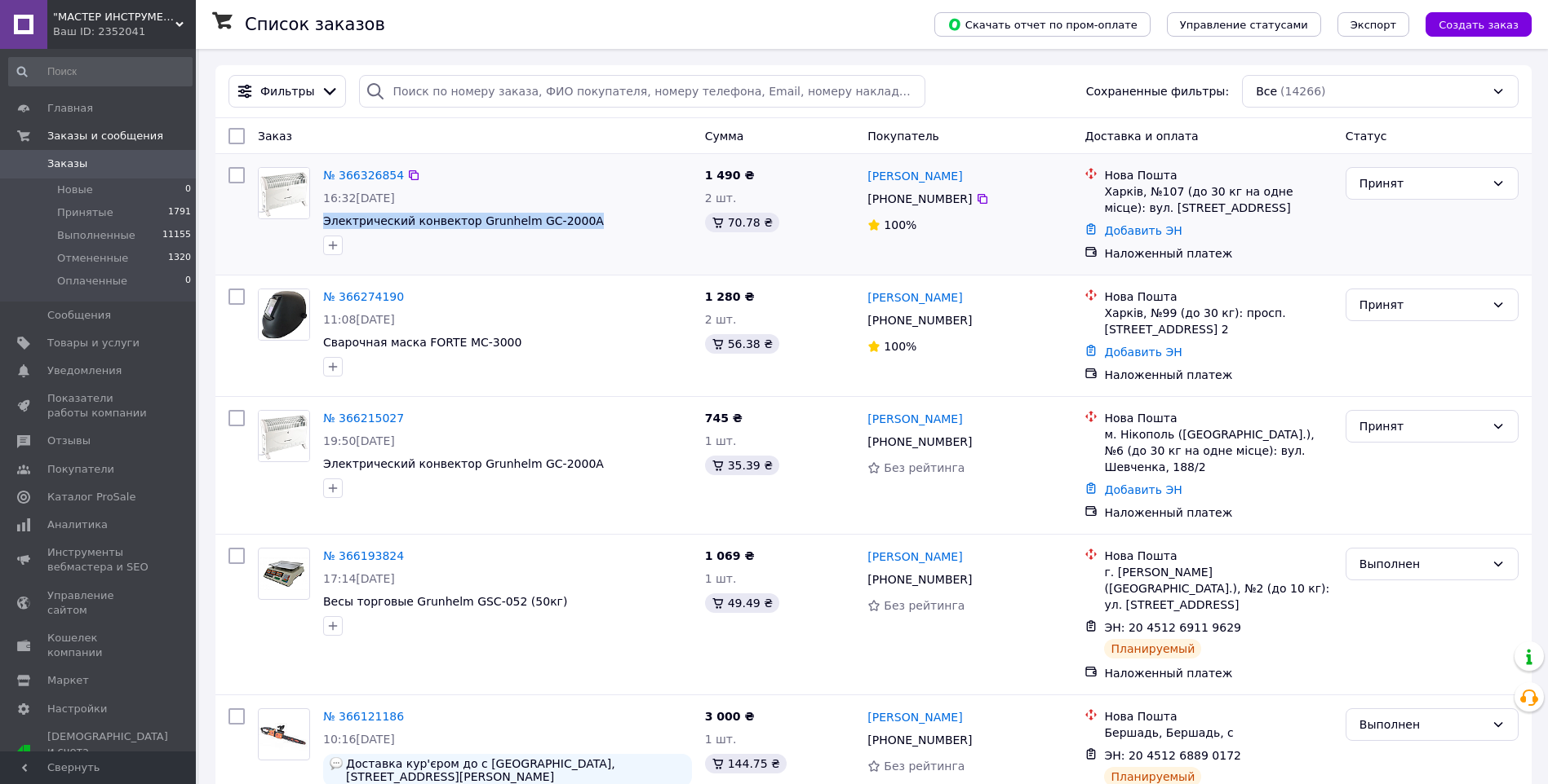
click at [323, 229] on span "Электрический конвектор Grunhelm GC-2000A" at bounding box center [507, 221] width 369 height 17
copy span "Электрический конвектор Grunhelm GC-2000A"
